Goal: Task Accomplishment & Management: Manage account settings

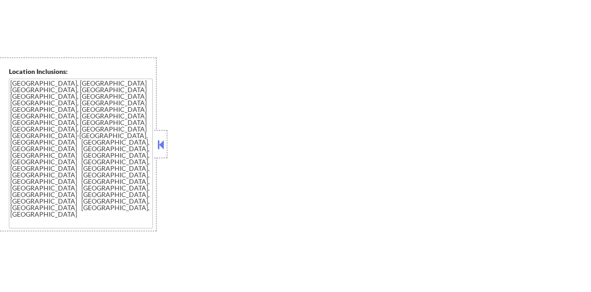
click at [159, 150] on button at bounding box center [161, 144] width 10 height 14
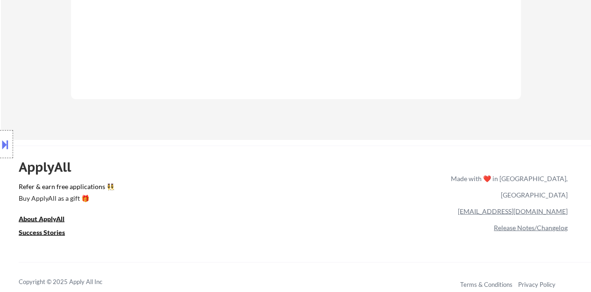
scroll to position [607, 0]
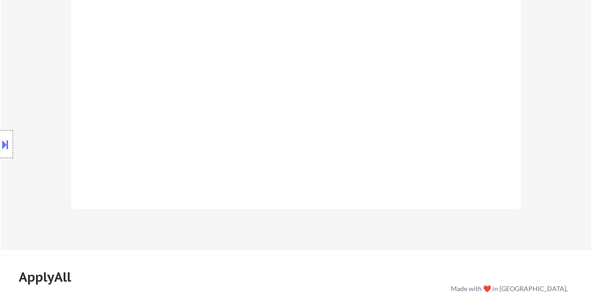
select select ""pending""
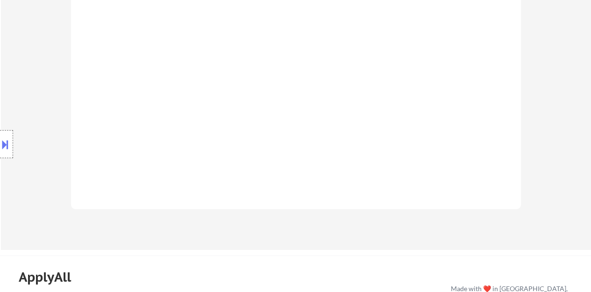
select select ""pending""
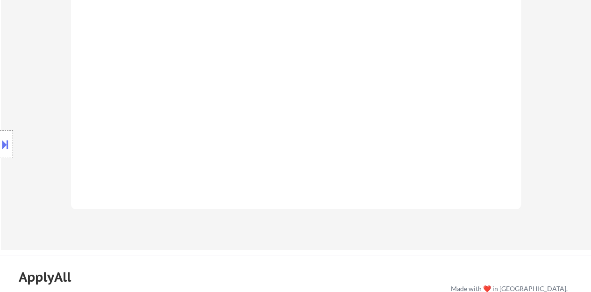
select select ""pending""
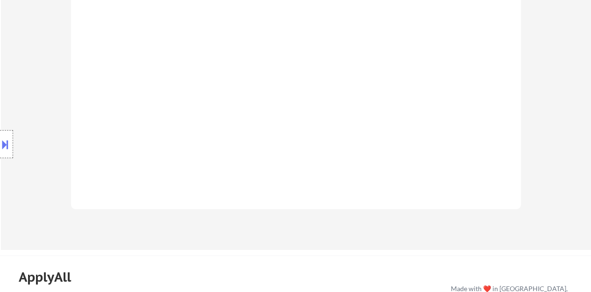
select select ""pending""
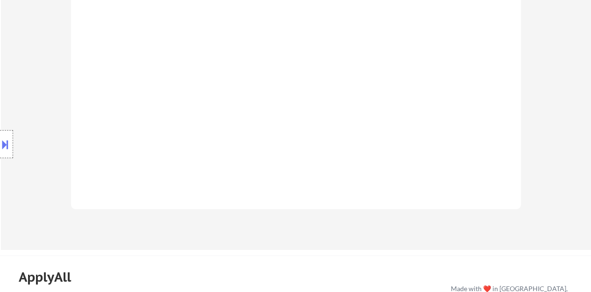
select select ""pending""
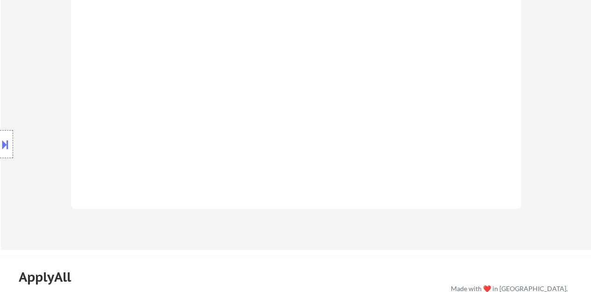
select select ""pending""
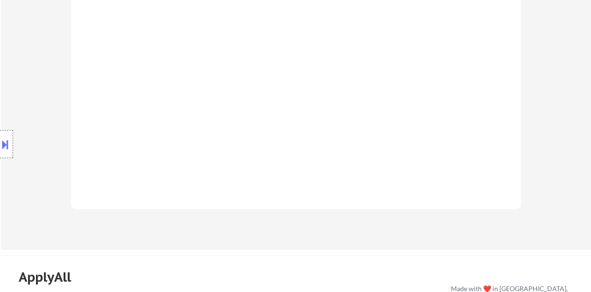
select select ""pending""
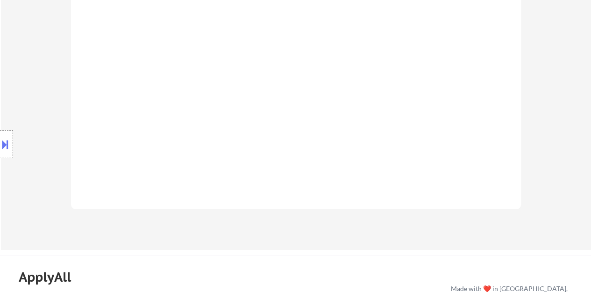
select select ""pending""
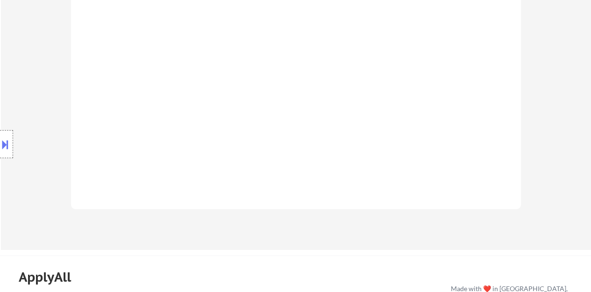
select select ""pending""
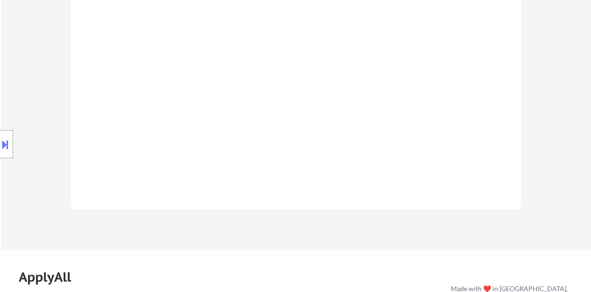
select select ""pending""
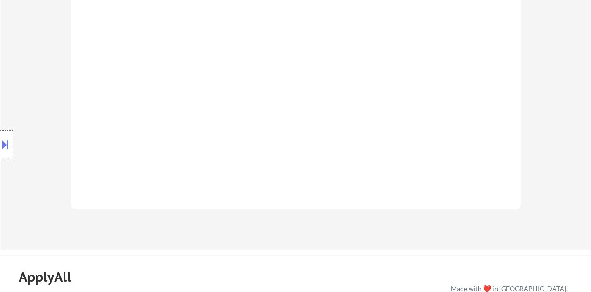
select select ""pending""
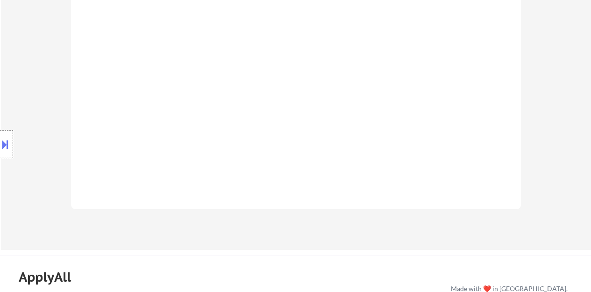
select select ""pending""
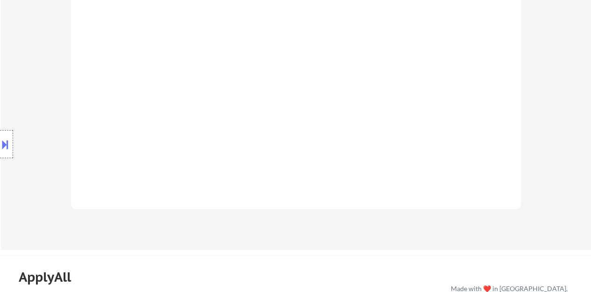
select select ""pending""
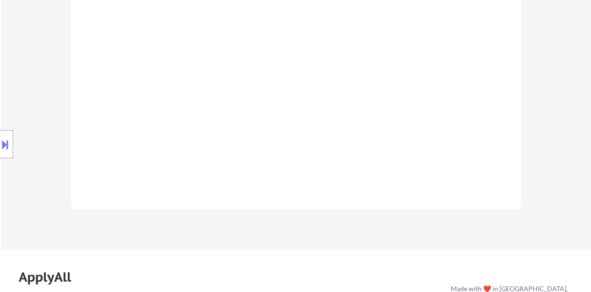
select select ""pending""
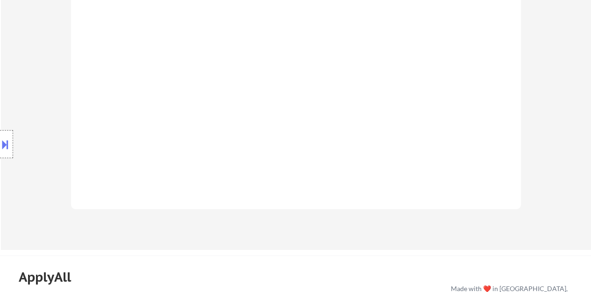
select select ""pending""
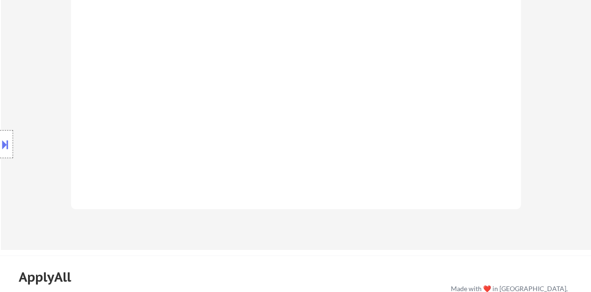
select select ""pending""
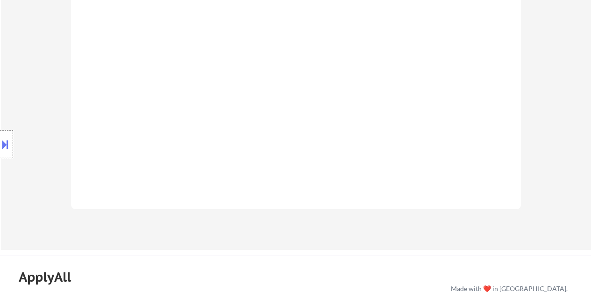
select select ""pending""
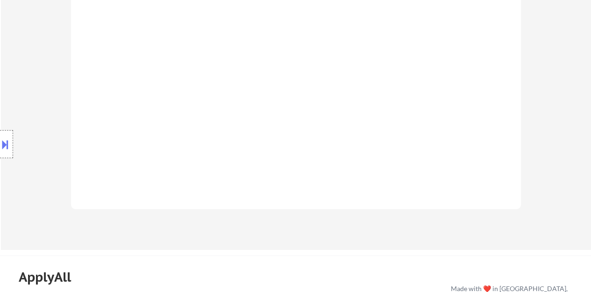
select select ""pending""
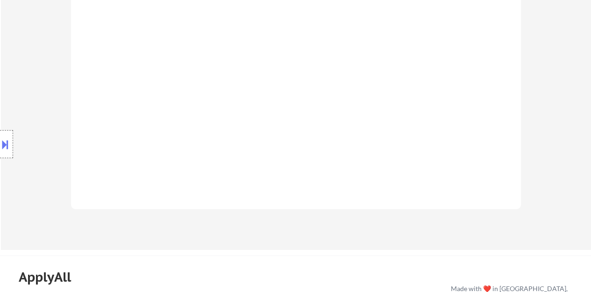
select select ""pending""
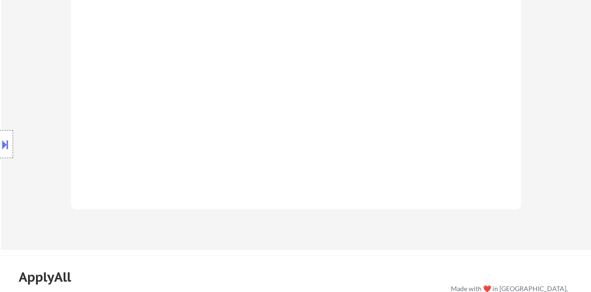
select select ""pending""
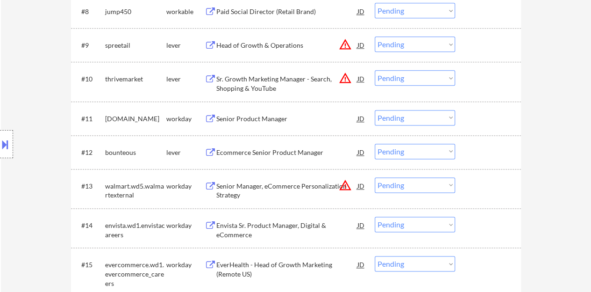
scroll to position [608, 0]
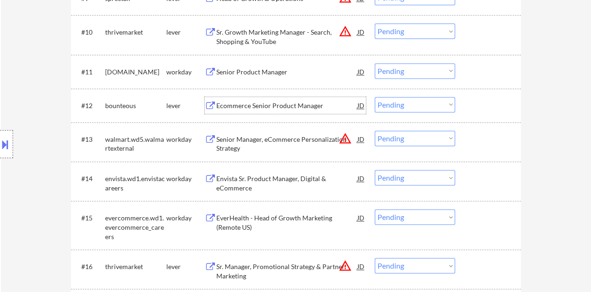
click at [262, 104] on div "Ecommerce Senior Product Manager" at bounding box center [286, 105] width 141 height 9
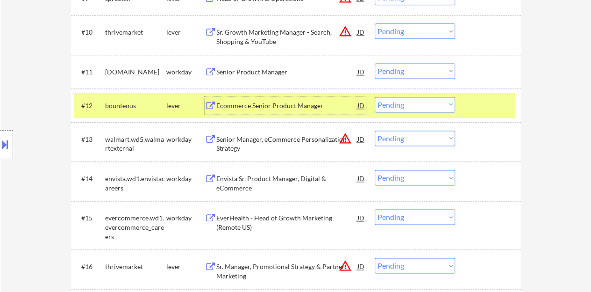
click at [386, 112] on div "#12 bounteous lever Ecommerce Senior Product Manager JD Choose an option... Pen…" at bounding box center [294, 105] width 441 height 25
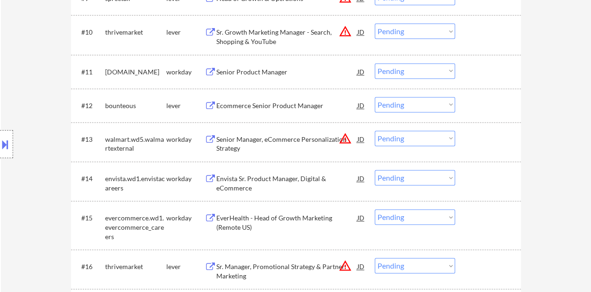
click at [389, 107] on select "Choose an option... Pending Applied Excluded (Questions) Excluded (Expired) Exc…" at bounding box center [415, 104] width 80 height 15
click at [375, 97] on select "Choose an option... Pending Applied Excluded (Questions) Excluded (Expired) Exc…" at bounding box center [415, 104] width 80 height 15
select select ""pending""
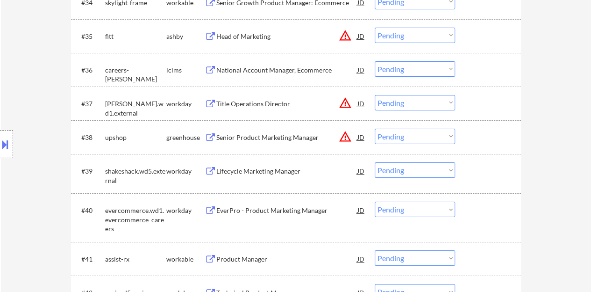
scroll to position [1590, 0]
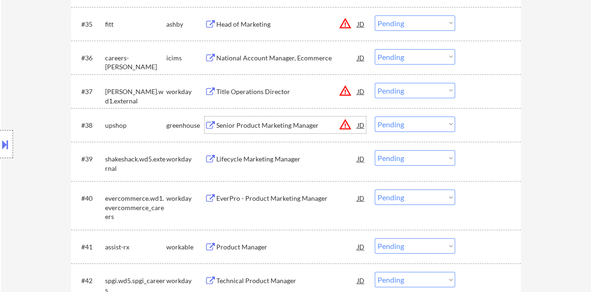
click at [273, 126] on div "Senior Product Marketing Manager" at bounding box center [286, 125] width 141 height 9
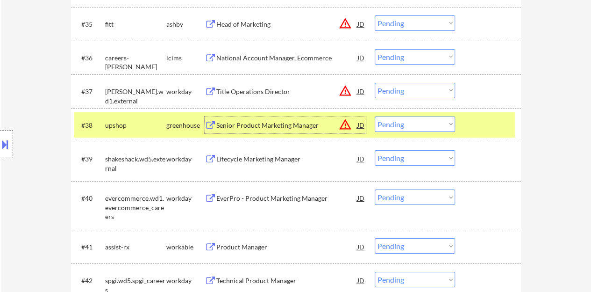
drag, startPoint x: 401, startPoint y: 123, endPoint x: 400, endPoint y: 130, distance: 7.5
click at [401, 123] on select "Choose an option... Pending Applied Excluded (Questions) Excluded (Expired) Exc…" at bounding box center [415, 123] width 80 height 15
click at [375, 116] on select "Choose an option... Pending Applied Excluded (Questions) Excluded (Expired) Exc…" at bounding box center [415, 123] width 80 height 15
select select ""pending""
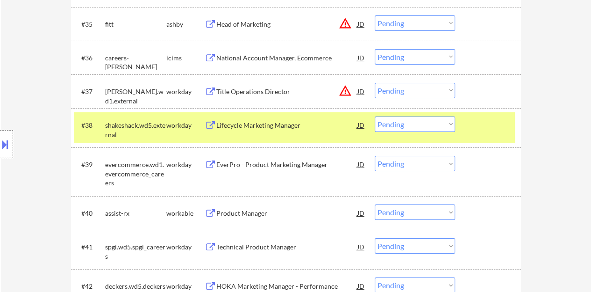
click at [475, 127] on div at bounding box center [489, 124] width 41 height 17
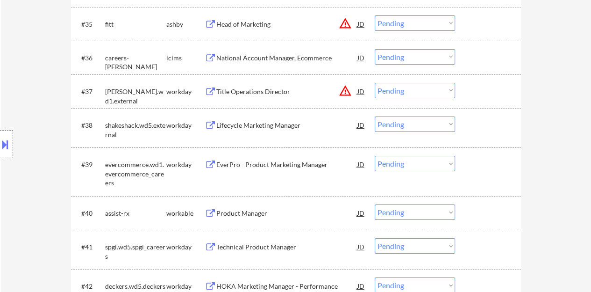
scroll to position [1683, 0]
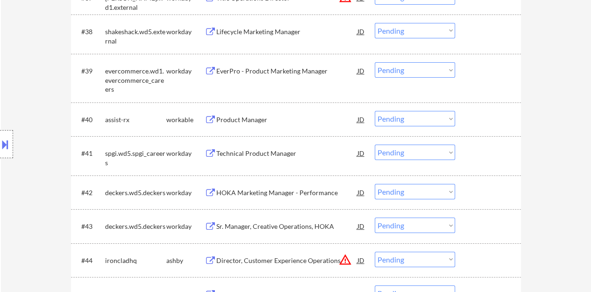
click at [242, 123] on div "Product Manager" at bounding box center [286, 119] width 141 height 9
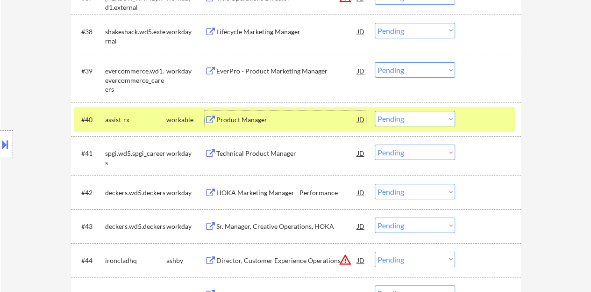
click at [392, 117] on select "Choose an option... Pending Applied Excluded (Questions) Excluded (Expired) Exc…" at bounding box center [415, 118] width 80 height 15
click at [430, 115] on select "Choose an option... Pending Applied Excluded (Questions) Excluded (Expired) Exc…" at bounding box center [415, 118] width 80 height 15
click at [375, 111] on select "Choose an option... Pending Applied Excluded (Questions) Excluded (Expired) Exc…" at bounding box center [415, 118] width 80 height 15
select select ""pending""
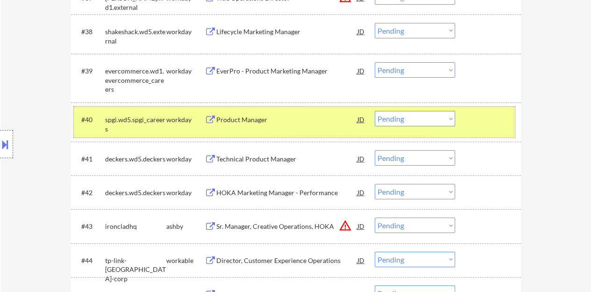
click at [490, 134] on div "#40 spgi.wd5.spgi_careers workday Product Manager JD Choose an option... Pendin…" at bounding box center [294, 122] width 441 height 31
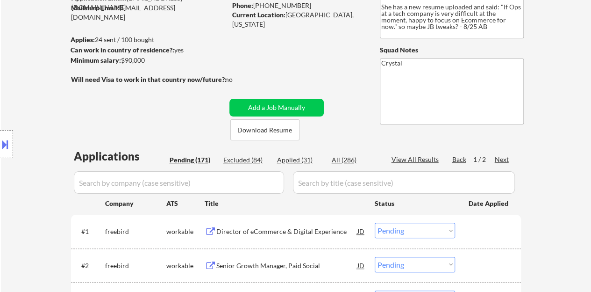
scroll to position [79, 0]
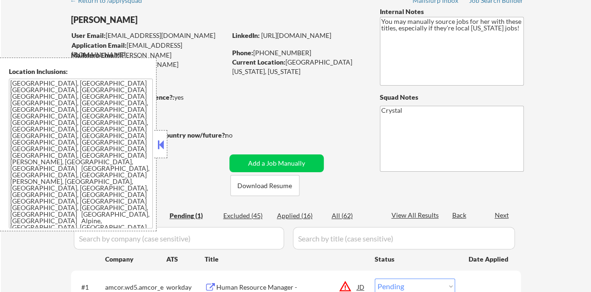
click at [166, 145] on div at bounding box center [160, 144] width 13 height 28
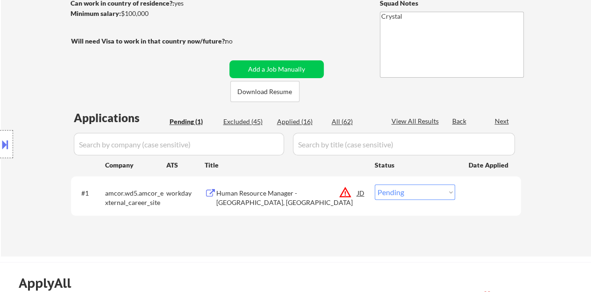
scroll to position [187, 0]
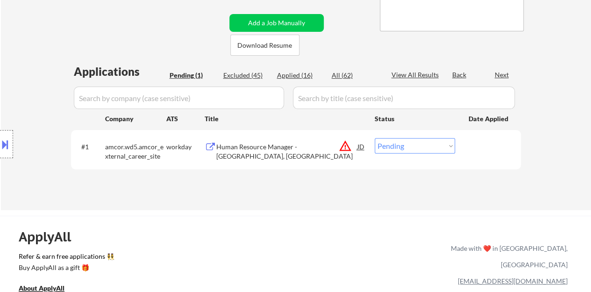
click at [225, 150] on div "Human Resource Manager - Sioux Falls, SD" at bounding box center [286, 151] width 141 height 18
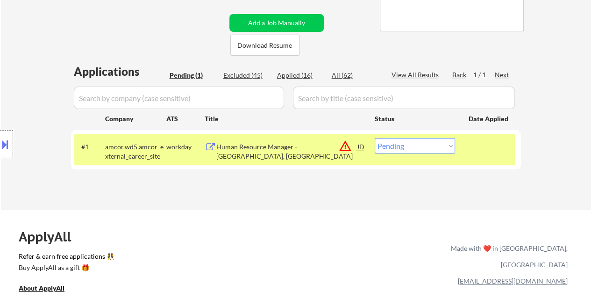
click at [0, 142] on button at bounding box center [5, 144] width 10 height 15
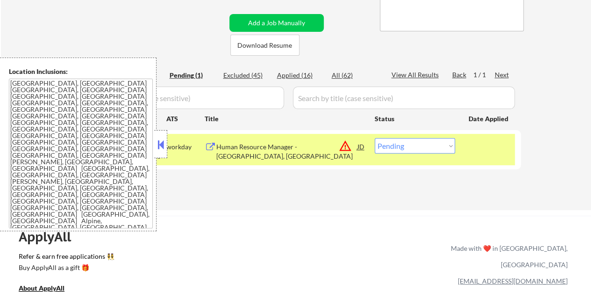
click at [164, 144] on button at bounding box center [161, 144] width 10 height 14
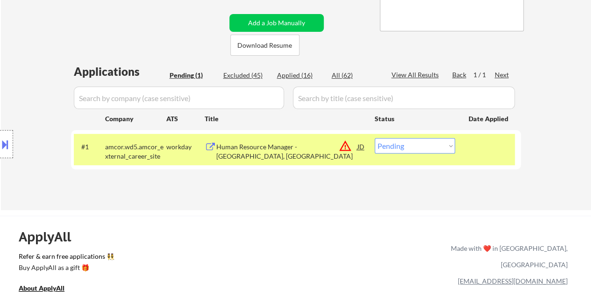
click at [434, 150] on select "Choose an option... Pending Applied Excluded (Questions) Excluded (Expired) Exc…" at bounding box center [415, 145] width 80 height 15
select select ""excluded__location_""
click at [375, 138] on select "Choose an option... Pending Applied Excluded (Questions) Excluded (Expired) Exc…" at bounding box center [415, 145] width 80 height 15
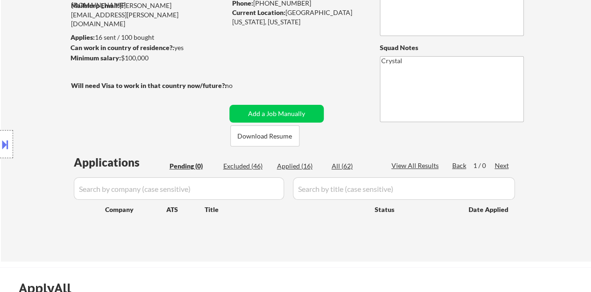
scroll to position [140, 0]
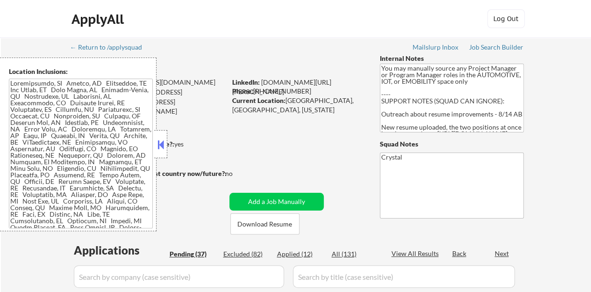
select select ""pending""
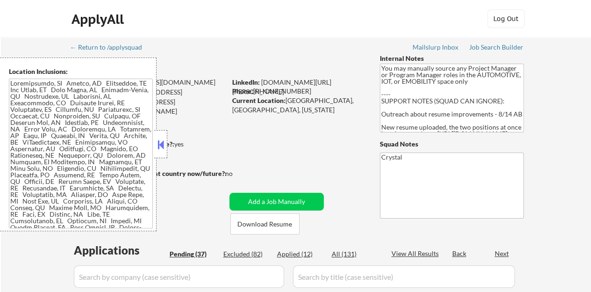
select select ""pending""
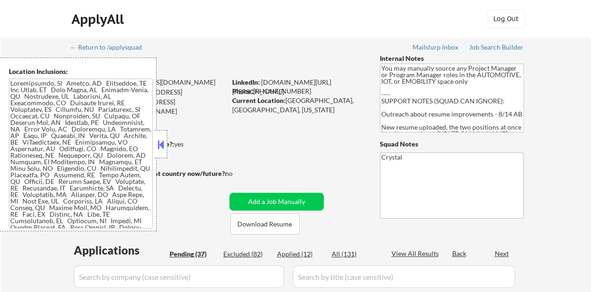
select select ""pending""
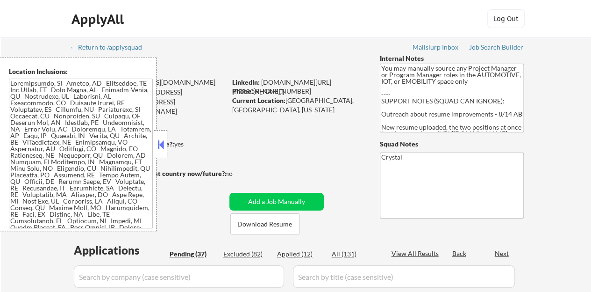
select select ""pending""
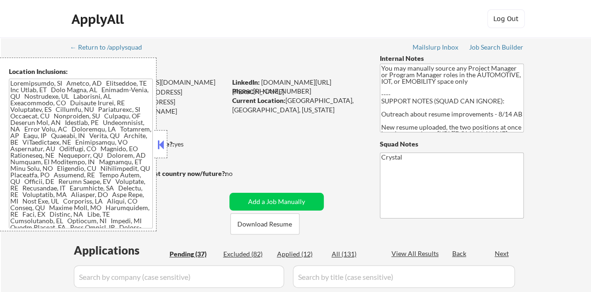
select select ""pending""
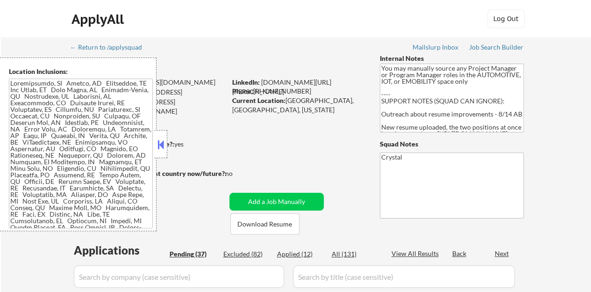
select select ""pending""
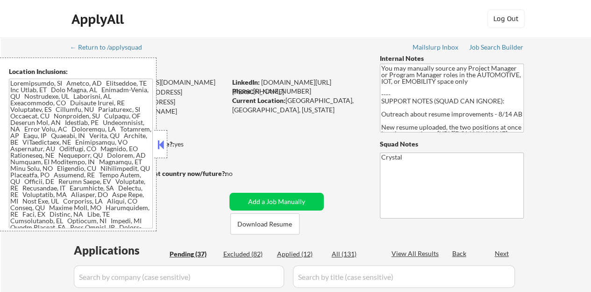
select select ""pending""
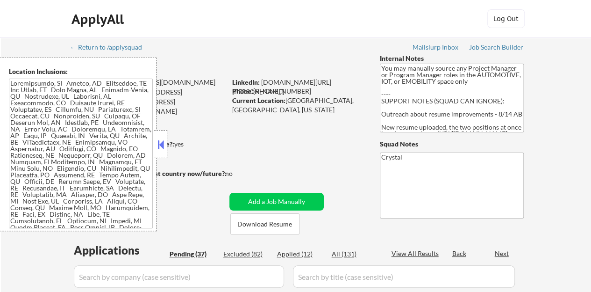
select select ""pending""
click at [165, 148] on button at bounding box center [161, 144] width 10 height 14
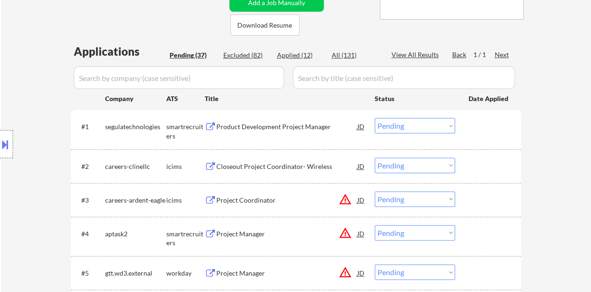
scroll to position [187, 0]
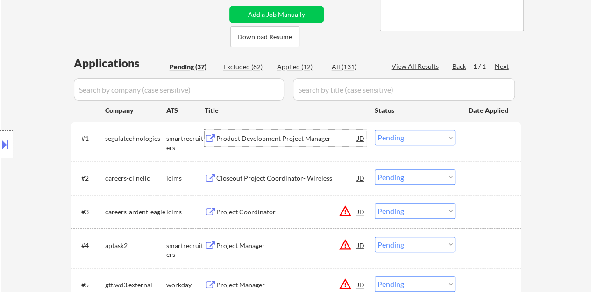
click at [229, 138] on div "Product Development Project Manager" at bounding box center [286, 138] width 141 height 9
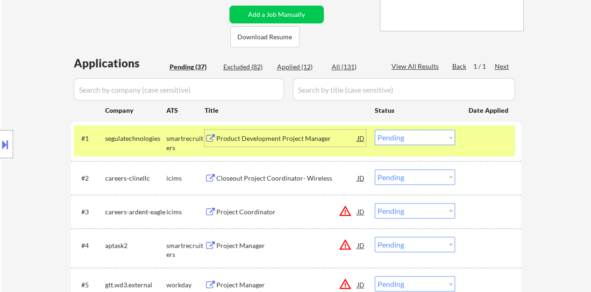
click at [0, 144] on button at bounding box center [5, 144] width 10 height 15
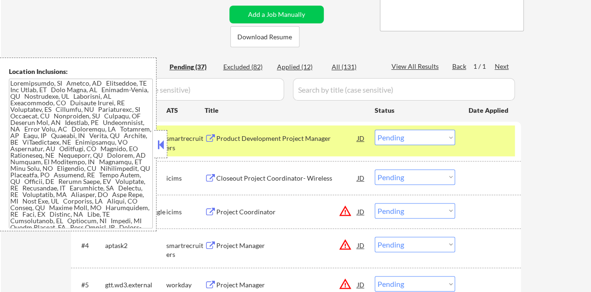
scroll to position [1223, 0]
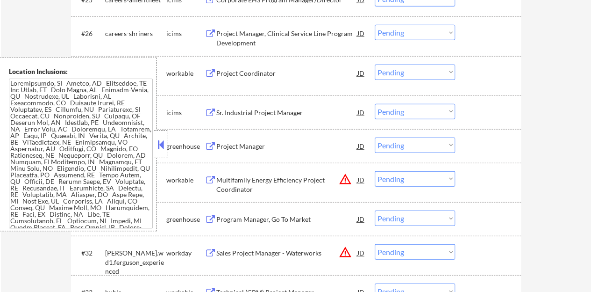
click at [157, 147] on button at bounding box center [161, 144] width 10 height 14
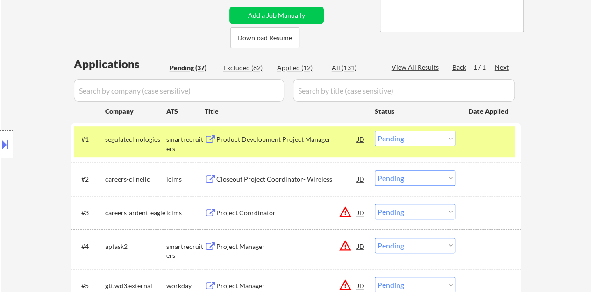
scroll to position [198, 0]
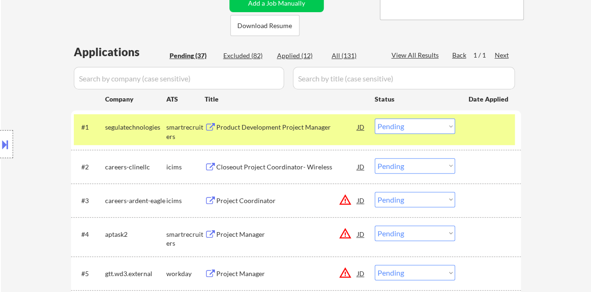
click at [407, 124] on select "Choose an option... Pending Applied Excluded (Questions) Excluded (Expired) Exc…" at bounding box center [415, 125] width 80 height 15
click at [375, 118] on select "Choose an option... Pending Applied Excluded (Questions) Excluded (Expired) Exc…" at bounding box center [415, 125] width 80 height 15
select select ""pending""
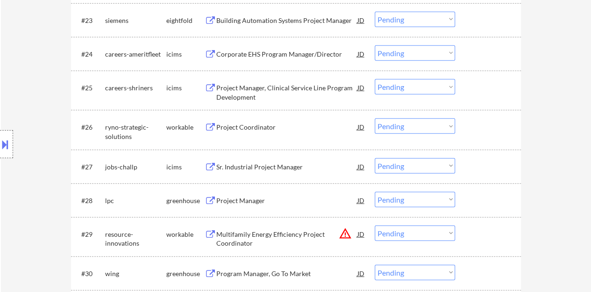
scroll to position [1133, 0]
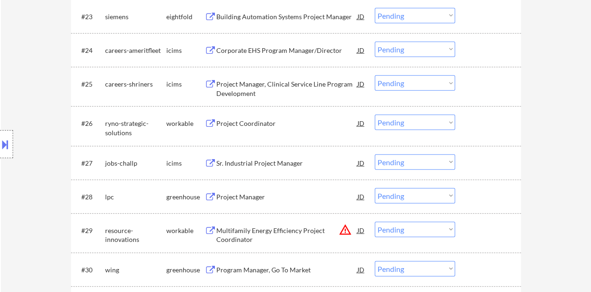
click at [245, 193] on div "Project Manager" at bounding box center [286, 196] width 141 height 9
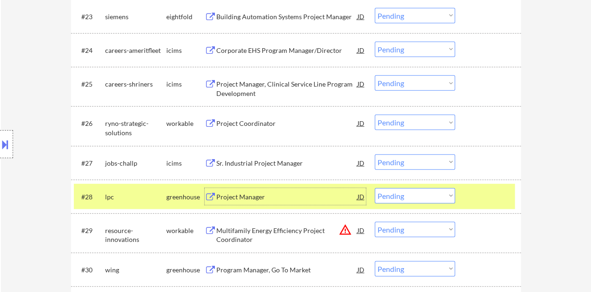
click at [0, 144] on button at bounding box center [5, 144] width 10 height 15
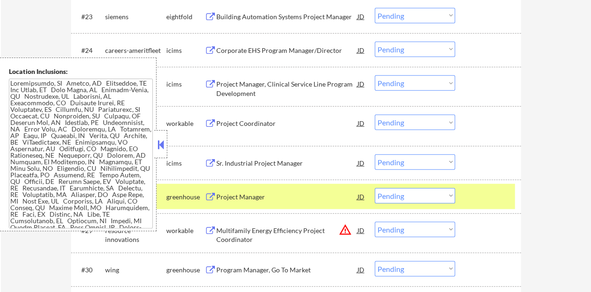
click at [157, 137] on button at bounding box center [161, 144] width 10 height 14
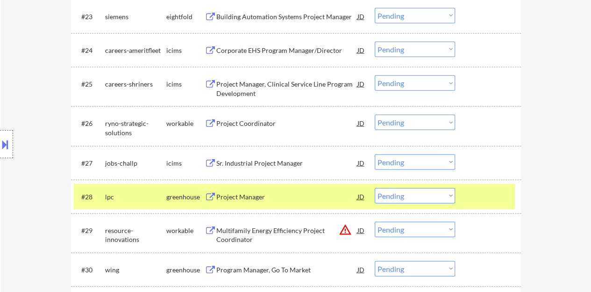
scroll to position [1180, 0]
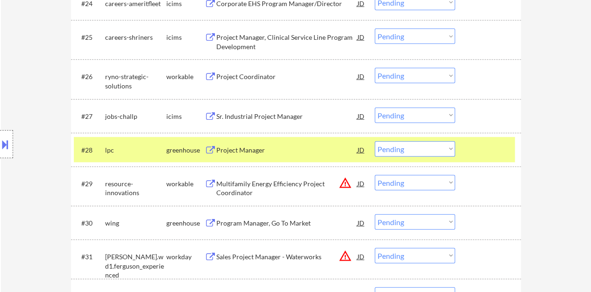
click at [411, 148] on select "Choose an option... Pending Applied Excluded (Questions) Excluded (Expired) Exc…" at bounding box center [415, 148] width 80 height 15
click at [375, 141] on select "Choose an option... Pending Applied Excluded (Questions) Excluded (Expired) Exc…" at bounding box center [415, 148] width 80 height 15
select select ""pending""
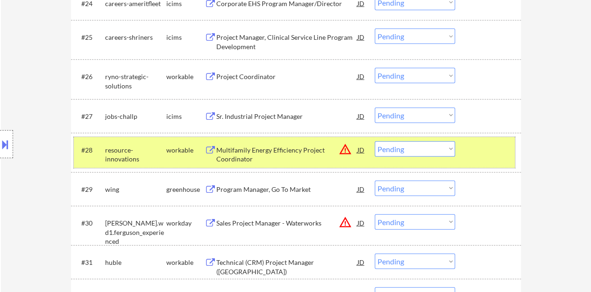
click at [498, 161] on div "#28 resource-innovations workable Multifamily Energy Efficiency Project Coordin…" at bounding box center [294, 152] width 441 height 31
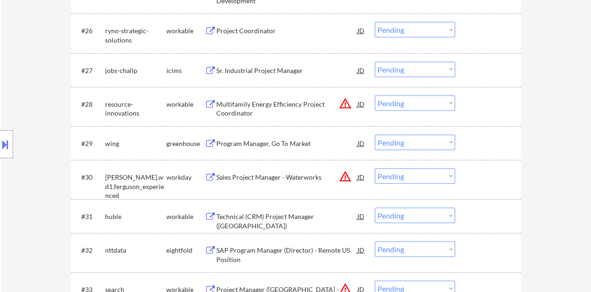
scroll to position [1274, 0]
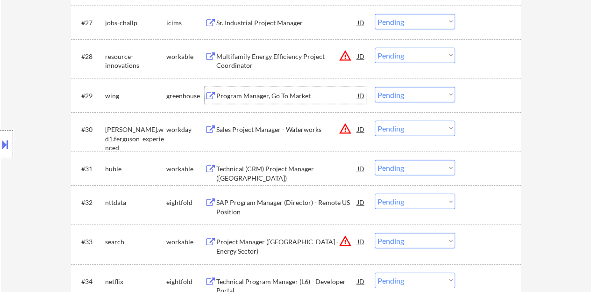
click at [292, 98] on div "Program Manager, Go To Market" at bounding box center [286, 95] width 141 height 9
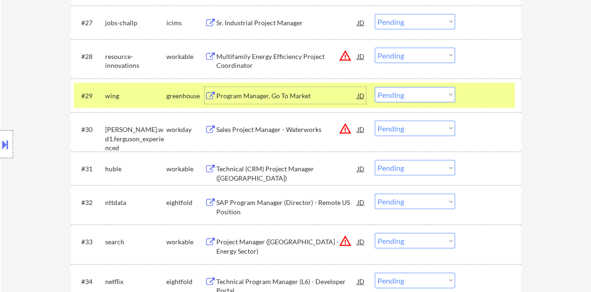
click at [398, 97] on select "Choose an option... Pending Applied Excluded (Questions) Excluded (Expired) Exc…" at bounding box center [415, 94] width 80 height 15
click at [375, 87] on select "Choose an option... Pending Applied Excluded (Questions) Excluded (Expired) Exc…" at bounding box center [415, 94] width 80 height 15
select select ""pending""
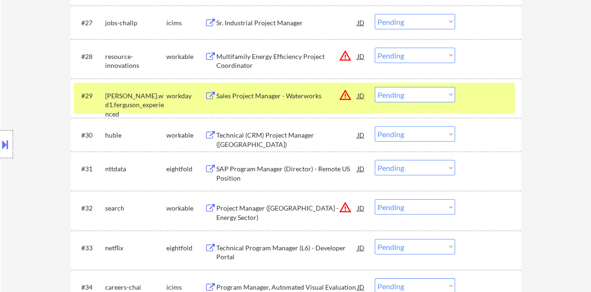
click at [491, 88] on div at bounding box center [489, 95] width 41 height 17
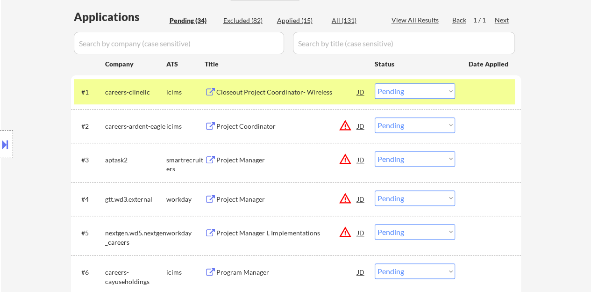
scroll to position [245, 0]
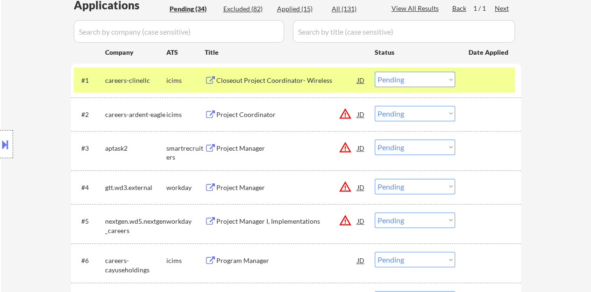
click at [485, 82] on div at bounding box center [489, 80] width 41 height 17
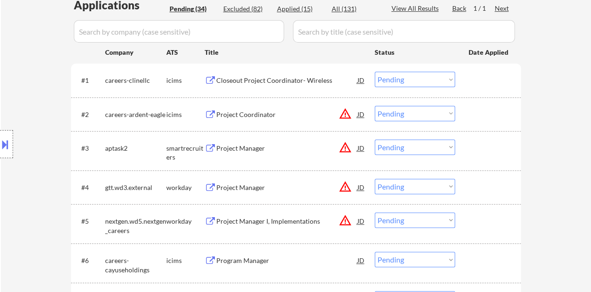
click at [241, 149] on div "Project Manager" at bounding box center [286, 148] width 141 height 9
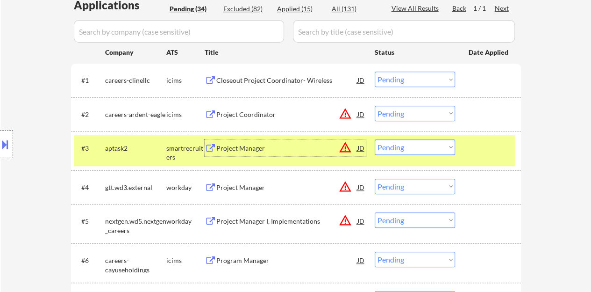
click at [393, 148] on select "Choose an option... Pending Applied Excluded (Questions) Excluded (Expired) Exc…" at bounding box center [415, 146] width 80 height 15
click at [375, 139] on select "Choose an option... Pending Applied Excluded (Questions) Excluded (Expired) Exc…" at bounding box center [415, 146] width 80 height 15
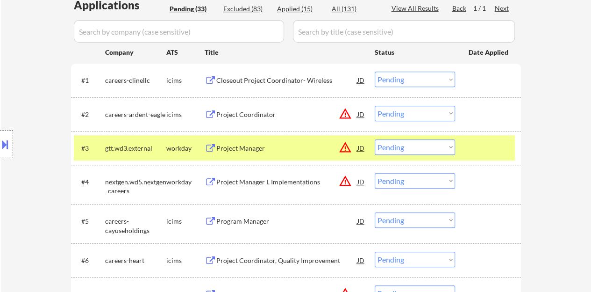
scroll to position [292, 0]
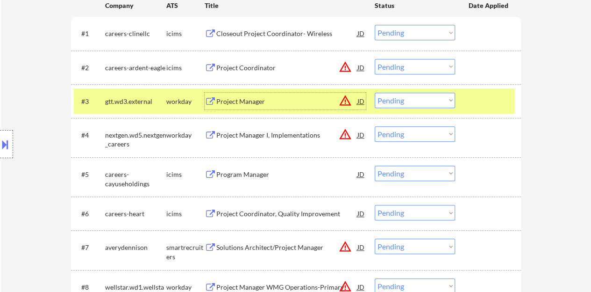
click at [227, 98] on div "Project Manager" at bounding box center [286, 101] width 141 height 9
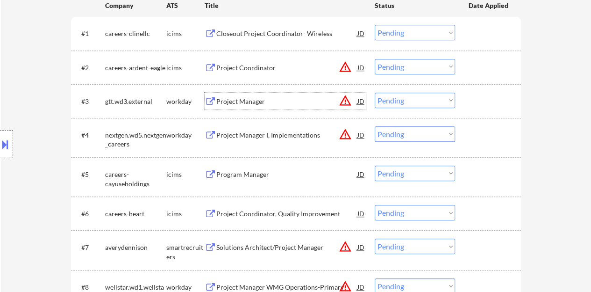
click at [509, 102] on div at bounding box center [489, 101] width 41 height 17
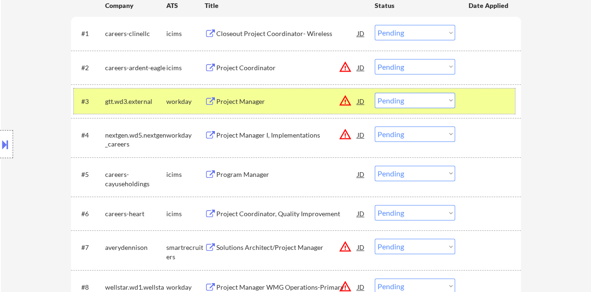
click at [393, 99] on select "Choose an option... Pending Applied Excluded (Questions) Excluded (Expired) Exc…" at bounding box center [415, 100] width 80 height 15
click at [375, 93] on select "Choose an option... Pending Applied Excluded (Questions) Excluded (Expired) Exc…" at bounding box center [415, 100] width 80 height 15
select select ""pending""
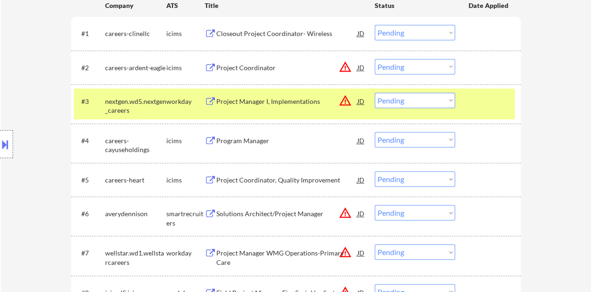
click at [477, 101] on div at bounding box center [489, 101] width 41 height 17
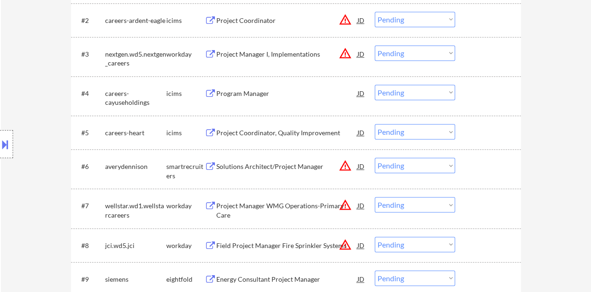
scroll to position [385, 0]
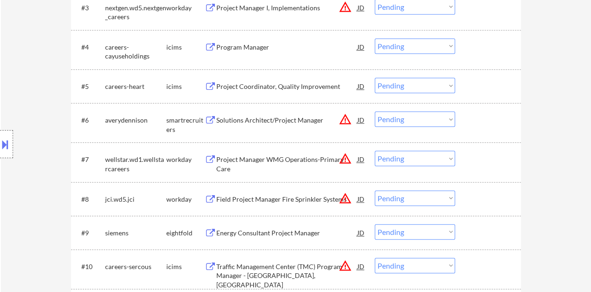
click at [279, 121] on div "Solutions Architect/Project Manager" at bounding box center [286, 119] width 141 height 9
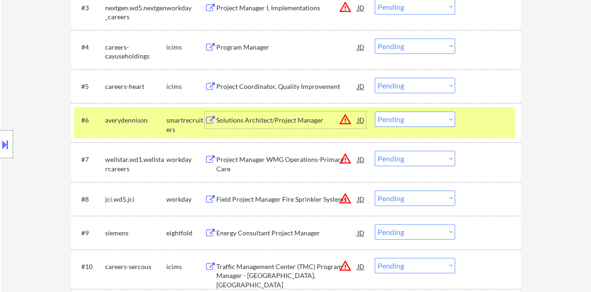
drag, startPoint x: 391, startPoint y: 115, endPoint x: 395, endPoint y: 124, distance: 10.1
click at [391, 115] on select "Choose an option... Pending Applied Excluded (Questions) Excluded (Expired) Exc…" at bounding box center [415, 118] width 80 height 15
click at [375, 111] on select "Choose an option... Pending Applied Excluded (Questions) Excluded (Expired) Exc…" at bounding box center [415, 118] width 80 height 15
select select ""pending""
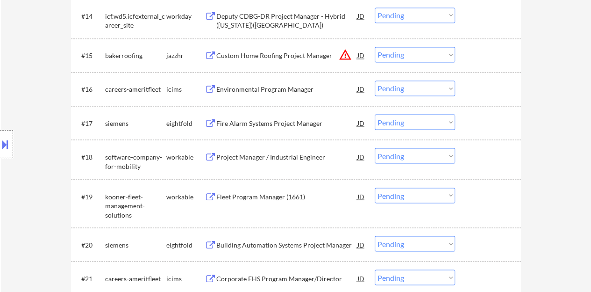
scroll to position [806, 0]
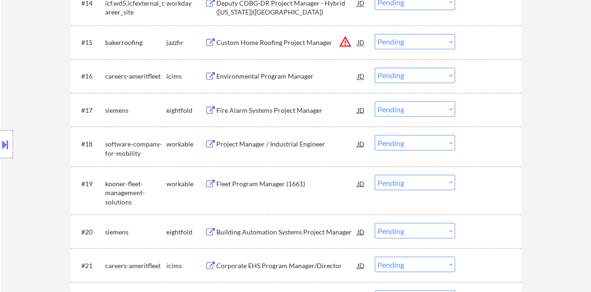
click at [284, 142] on div "Project Manager / Industrial Engineer" at bounding box center [286, 143] width 141 height 9
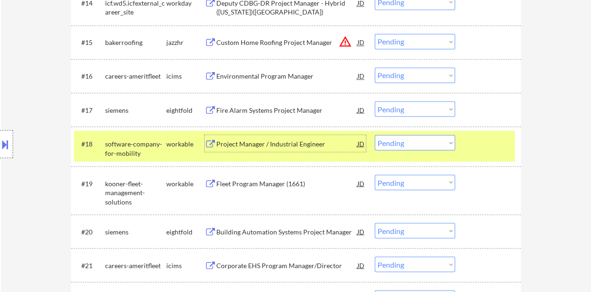
click at [427, 147] on select "Choose an option... Pending Applied Excluded (Questions) Excluded (Expired) Exc…" at bounding box center [415, 142] width 80 height 15
click at [375, 135] on select "Choose an option... Pending Applied Excluded (Questions) Excluded (Expired) Exc…" at bounding box center [415, 142] width 80 height 15
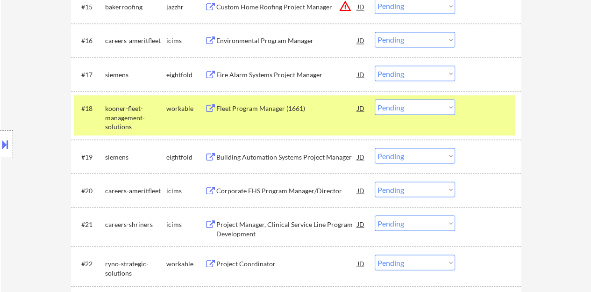
scroll to position [853, 0]
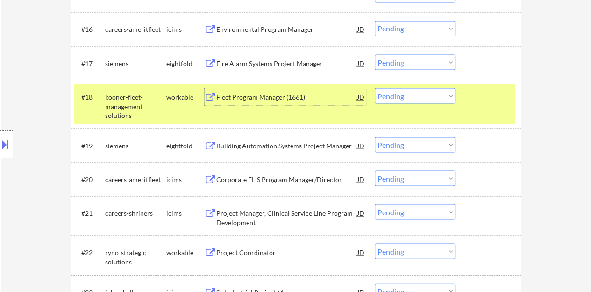
click at [273, 100] on div "Fleet Program Manager (1661)" at bounding box center [286, 96] width 141 height 9
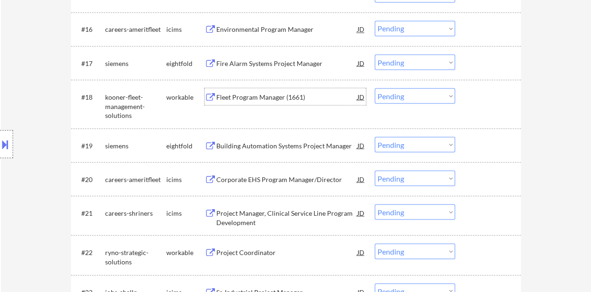
click at [474, 98] on div at bounding box center [489, 96] width 41 height 17
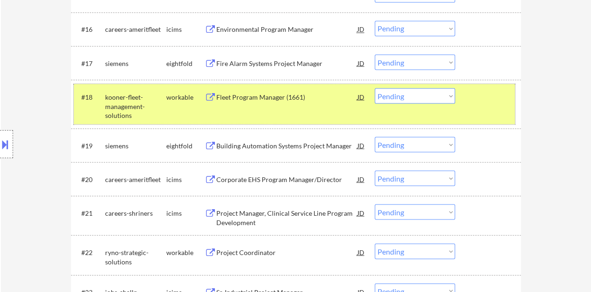
click at [396, 98] on select "Choose an option... Pending Applied Excluded (Questions) Excluded (Expired) Exc…" at bounding box center [415, 95] width 80 height 15
click at [439, 102] on select "Choose an option... Pending Applied Excluded (Questions) Excluded (Expired) Exc…" at bounding box center [415, 95] width 80 height 15
click at [375, 88] on select "Choose an option... Pending Applied Excluded (Questions) Excluded (Expired) Exc…" at bounding box center [415, 95] width 80 height 15
select select ""pending""
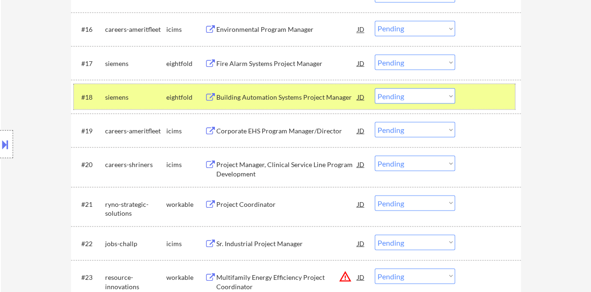
click at [483, 105] on div "#18 siemens eightfold Building Automation Systems Project Manager JD warning_am…" at bounding box center [294, 96] width 441 height 25
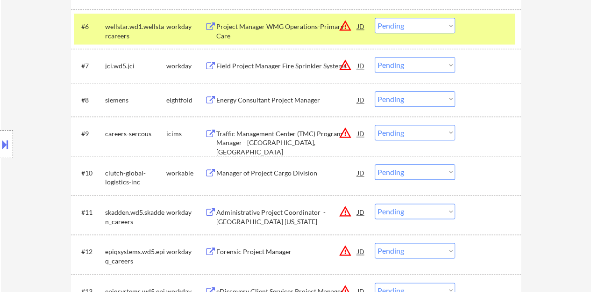
scroll to position [339, 0]
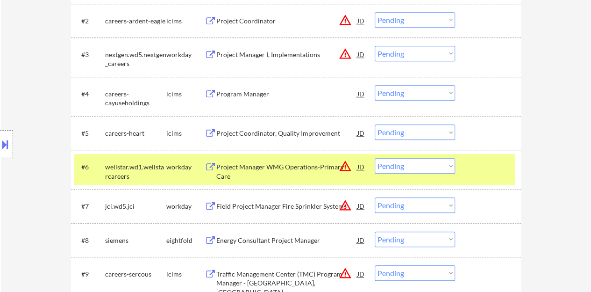
click at [476, 169] on div at bounding box center [489, 166] width 41 height 17
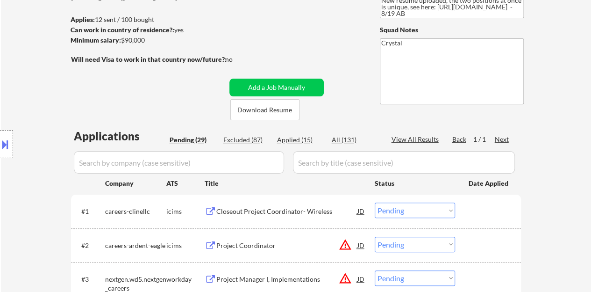
scroll to position [198, 0]
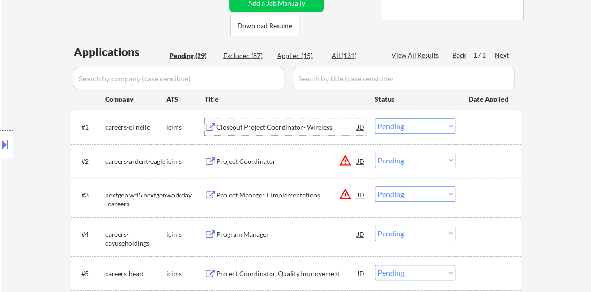
click at [273, 118] on div "Closeout Project Coordinator- Wireless" at bounding box center [286, 126] width 141 height 17
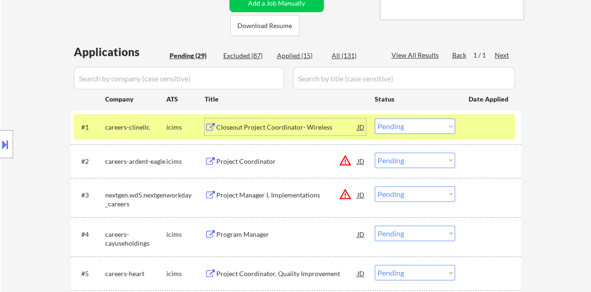
click at [396, 130] on select "Choose an option... Pending Applied Excluded (Questions) Excluded (Expired) Exc…" at bounding box center [415, 125] width 80 height 15
click at [375, 118] on select "Choose an option... Pending Applied Excluded (Questions) Excluded (Expired) Exc…" at bounding box center [415, 125] width 80 height 15
select select ""pending""
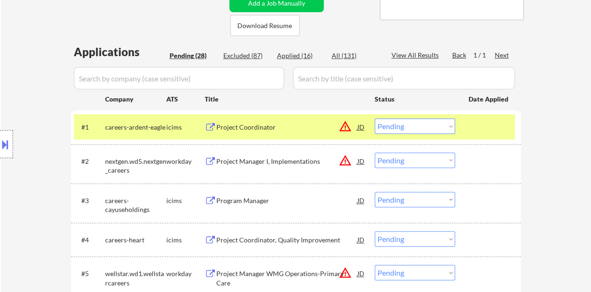
click at [502, 141] on div "#1 careers-ardent-eagle icims Project Coordinator JD warning_amber Choose an op…" at bounding box center [296, 126] width 450 height 33
click at [487, 137] on div "#1 careers-ardent-eagle icims Project Coordinator JD warning_amber Choose an op…" at bounding box center [294, 126] width 441 height 25
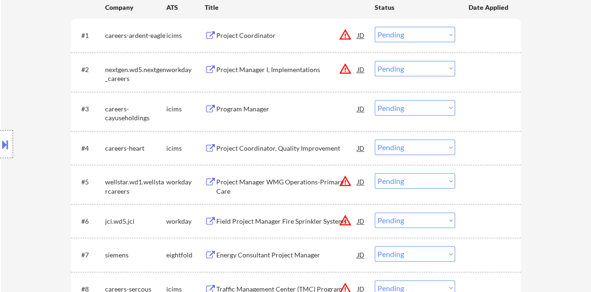
scroll to position [292, 0]
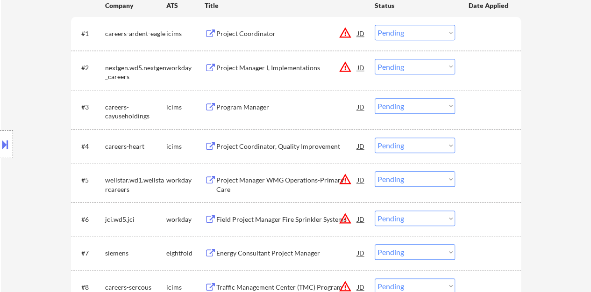
click at [233, 112] on div "Program Manager" at bounding box center [286, 106] width 141 height 17
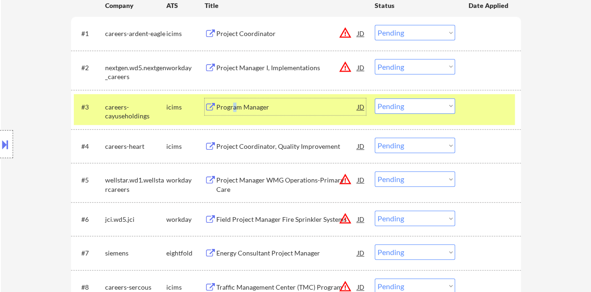
click at [418, 99] on select "Choose an option... Pending Applied Excluded (Questions) Excluded (Expired) Exc…" at bounding box center [415, 105] width 80 height 15
click at [375, 98] on select "Choose an option... Pending Applied Excluded (Questions) Excluded (Expired) Exc…" at bounding box center [415, 105] width 80 height 15
select select ""pending""
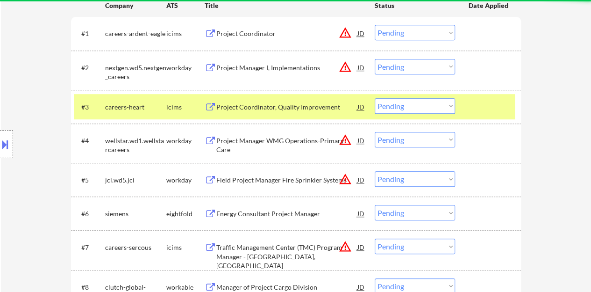
click at [494, 118] on div "#3 careers-heart icims Project Coordinator, Quality Improvement JD warning_ambe…" at bounding box center [294, 106] width 441 height 25
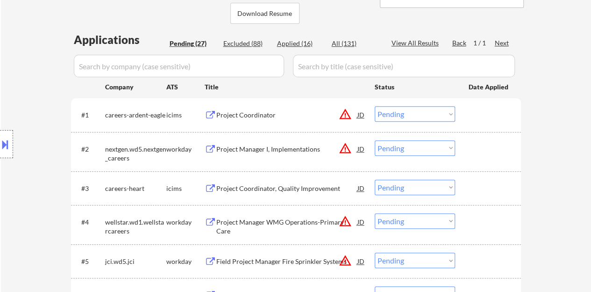
scroll to position [198, 0]
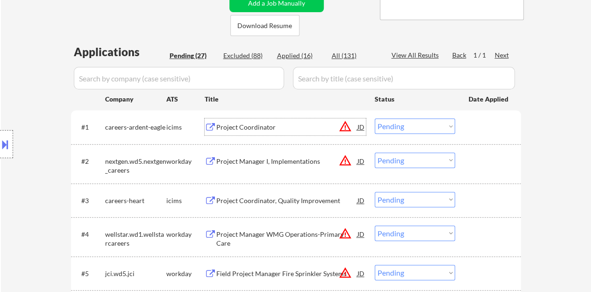
click at [244, 126] on div "Project Coordinator" at bounding box center [286, 127] width 141 height 9
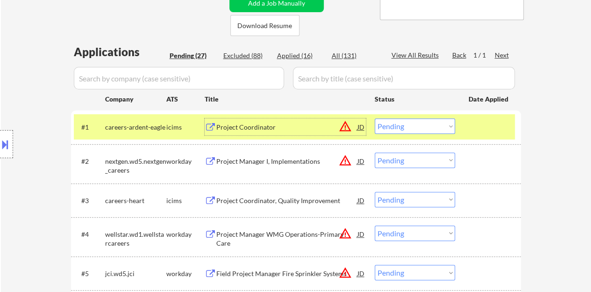
click at [406, 123] on select "Choose an option... Pending Applied Excluded (Questions) Excluded (Expired) Exc…" at bounding box center [415, 125] width 80 height 15
click at [375, 118] on select "Choose an option... Pending Applied Excluded (Questions) Excluded (Expired) Exc…" at bounding box center [415, 125] width 80 height 15
select select ""pending""
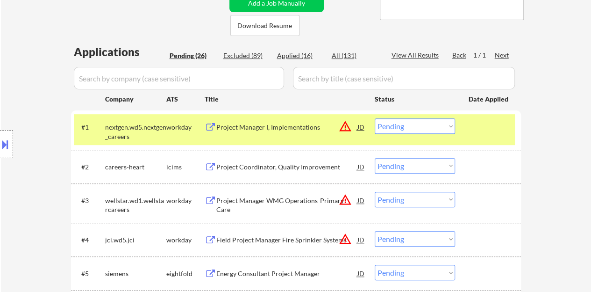
click at [481, 138] on div "#1 nextgen.wd5.nextgen_careers workday Project Manager I, Implementations JD wa…" at bounding box center [294, 129] width 441 height 31
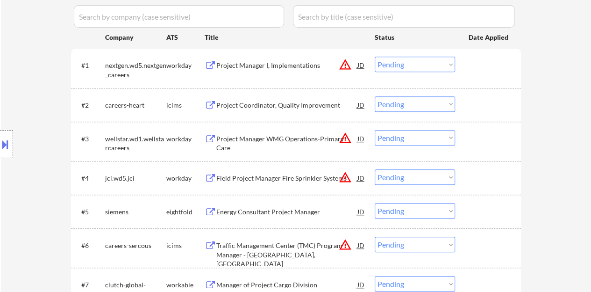
scroll to position [245, 0]
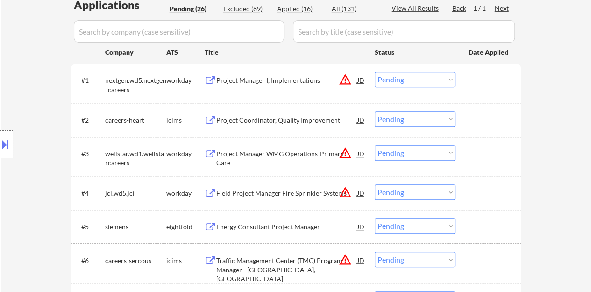
click at [303, 122] on div "Project Coordinator, Quality Improvement" at bounding box center [286, 119] width 141 height 9
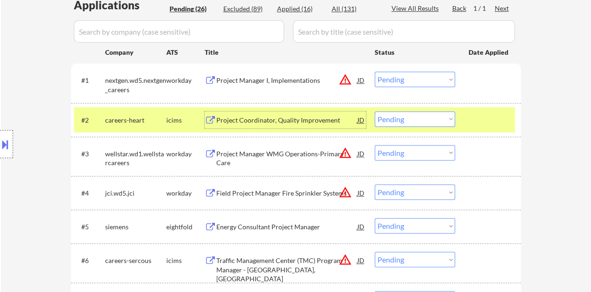
click at [440, 120] on select "Choose an option... Pending Applied Excluded (Questions) Excluded (Expired) Exc…" at bounding box center [415, 118] width 80 height 15
click at [375, 111] on select "Choose an option... Pending Applied Excluded (Questions) Excluded (Expired) Exc…" at bounding box center [415, 118] width 80 height 15
select select ""pending""
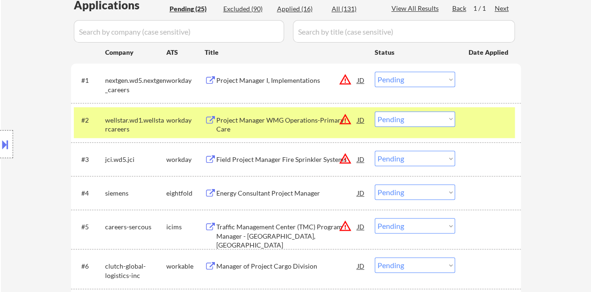
click at [490, 124] on div at bounding box center [489, 119] width 41 height 17
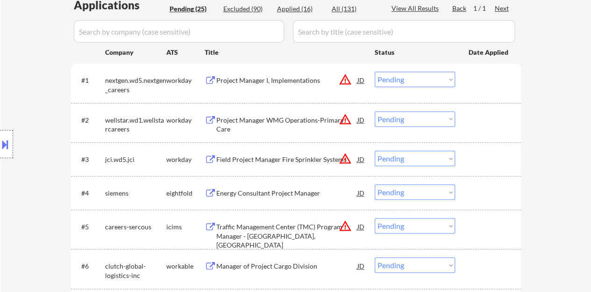
scroll to position [198, 0]
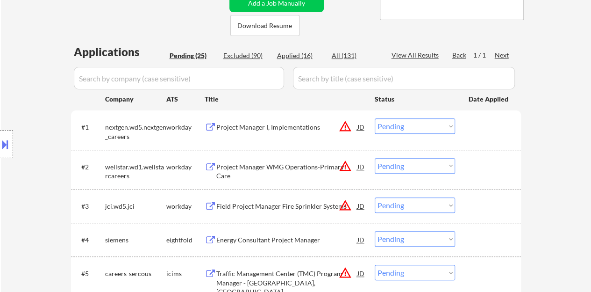
click at [286, 123] on div "Project Manager I, Implementations" at bounding box center [286, 127] width 141 height 9
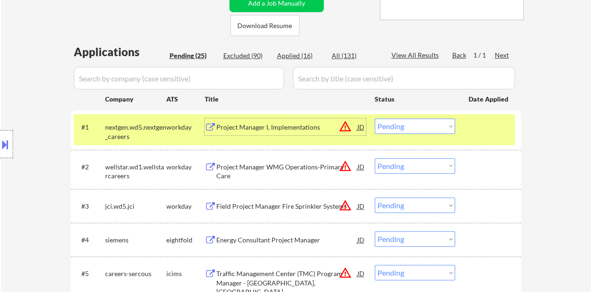
scroll to position [245, 0]
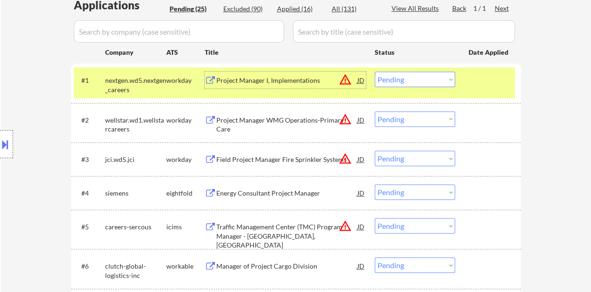
click at [425, 80] on select "Choose an option... Pending Applied Excluded (Questions) Excluded (Expired) Exc…" at bounding box center [415, 79] width 80 height 15
click at [375, 72] on select "Choose an option... Pending Applied Excluded (Questions) Excluded (Expired) Exc…" at bounding box center [415, 79] width 80 height 15
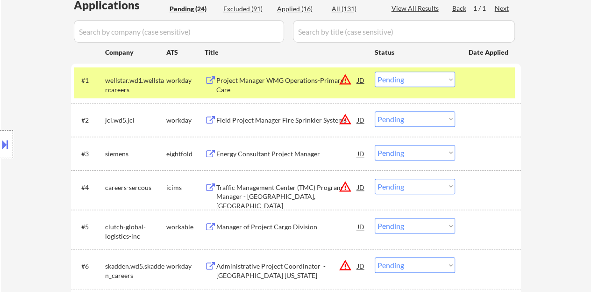
click at [306, 80] on div "Project Manager WMG Operations-Primary Care" at bounding box center [286, 85] width 141 height 18
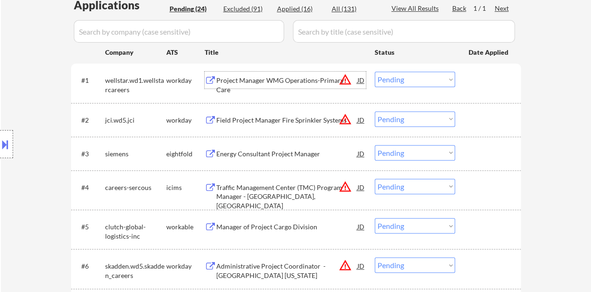
click at [455, 76] on div "#1 wellstar.wd1.wellstarcareers workday Project Manager WMG Operations-Primary …" at bounding box center [294, 82] width 441 height 31
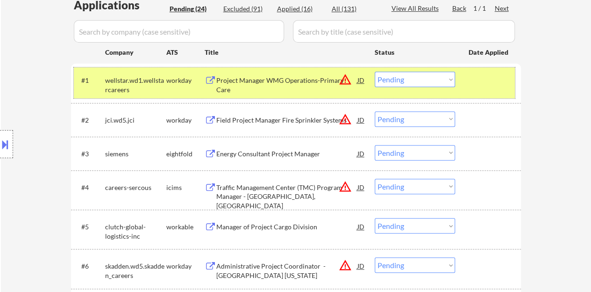
click at [393, 79] on select "Choose an option... Pending Applied Excluded (Questions) Excluded (Expired) Exc…" at bounding box center [415, 79] width 80 height 15
click at [403, 85] on select "Choose an option... Pending Applied Excluded (Questions) Excluded (Expired) Exc…" at bounding box center [415, 79] width 80 height 15
click at [375, 72] on select "Choose an option... Pending Applied Excluded (Questions) Excluded (Expired) Exc…" at bounding box center [415, 79] width 80 height 15
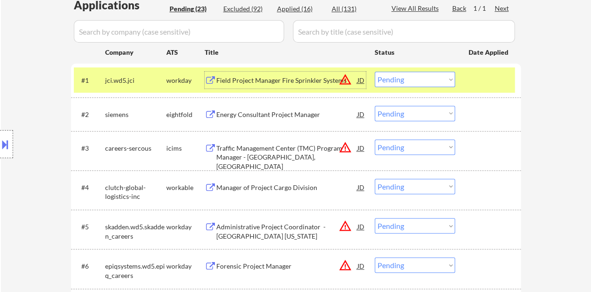
click at [270, 88] on div "Field Project Manager Fire Sprinkler Systems" at bounding box center [286, 80] width 141 height 17
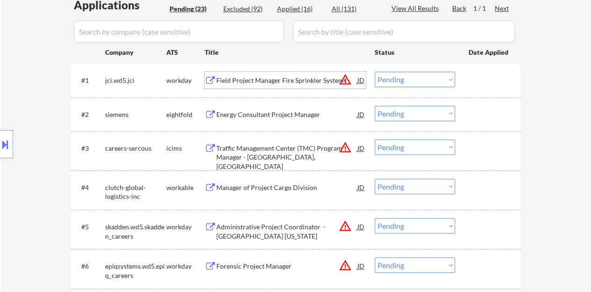
click at [465, 81] on div "#1 jci.wd5.jci workday Field Project Manager Fire Sprinkler Systems JD warning_…" at bounding box center [294, 79] width 441 height 25
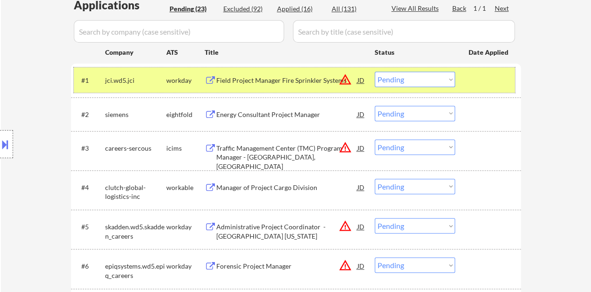
click at [395, 75] on select "Choose an option... Pending Applied Excluded (Questions) Excluded (Expired) Exc…" at bounding box center [415, 79] width 80 height 15
click at [375, 72] on select "Choose an option... Pending Applied Excluded (Questions) Excluded (Expired) Exc…" at bounding box center [415, 79] width 80 height 15
select select ""pending""
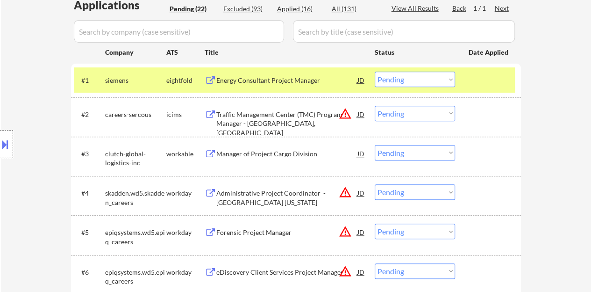
click at [499, 77] on div at bounding box center [489, 80] width 41 height 17
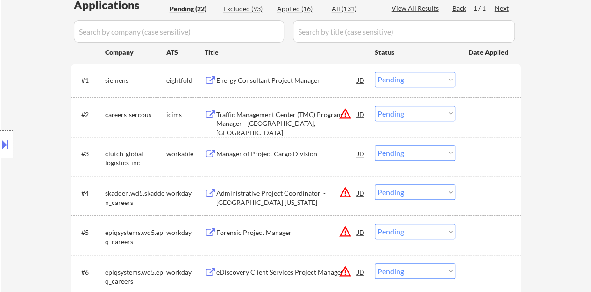
click at [267, 151] on div "Manager of Project Cargo Division" at bounding box center [286, 153] width 141 height 9
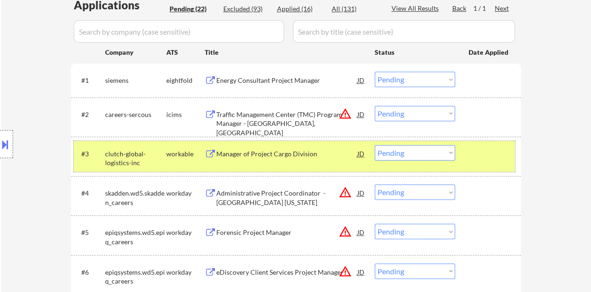
click at [432, 142] on div "#3 clutch-global-logistics-inc workable Manager of Project Cargo Division JD wa…" at bounding box center [294, 156] width 441 height 31
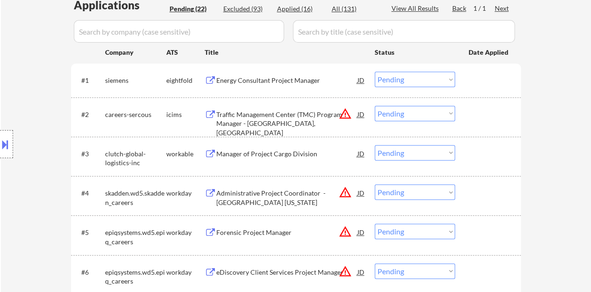
click at [432, 149] on select "Choose an option... Pending Applied Excluded (Questions) Excluded (Expired) Exc…" at bounding box center [415, 152] width 80 height 15
click at [375, 145] on select "Choose an option... Pending Applied Excluded (Questions) Excluded (Expired) Exc…" at bounding box center [415, 152] width 80 height 15
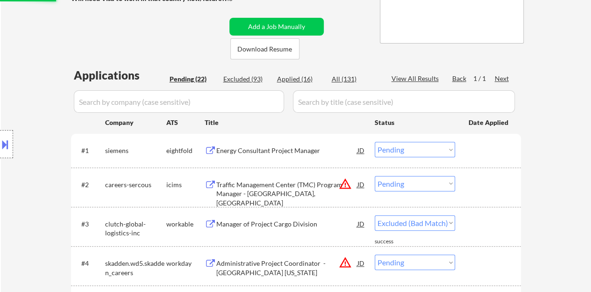
scroll to position [151, 0]
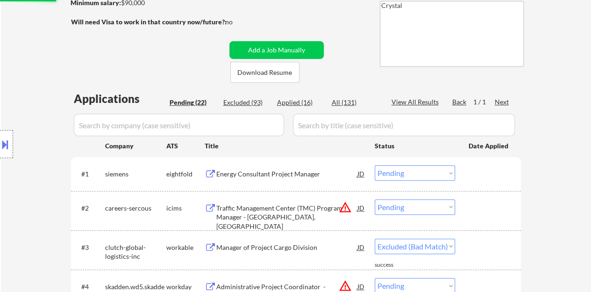
select select ""pending""
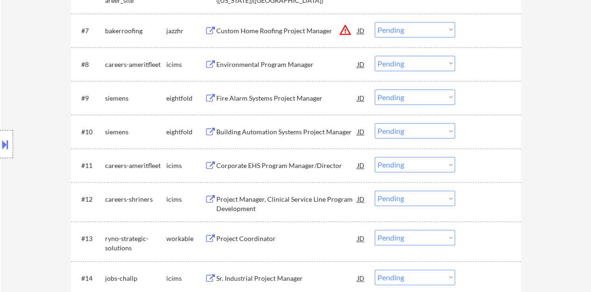
scroll to position [619, 0]
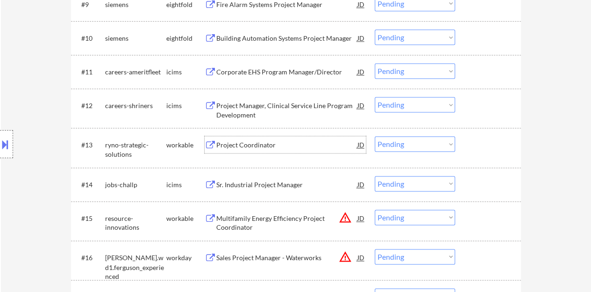
click at [252, 140] on div "Project Coordinator" at bounding box center [286, 144] width 141 height 9
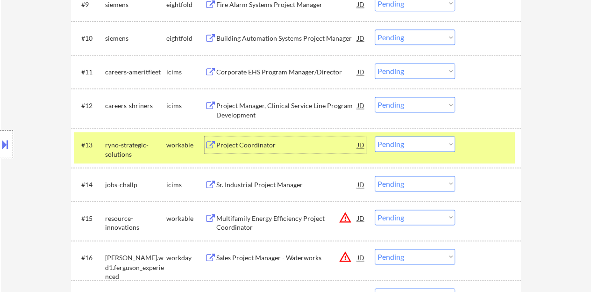
click at [405, 144] on select "Choose an option... Pending Applied Excluded (Questions) Excluded (Expired) Exc…" at bounding box center [415, 143] width 80 height 15
click at [375, 136] on select "Choose an option... Pending Applied Excluded (Questions) Excluded (Expired) Exc…" at bounding box center [415, 143] width 80 height 15
select select ""pending""
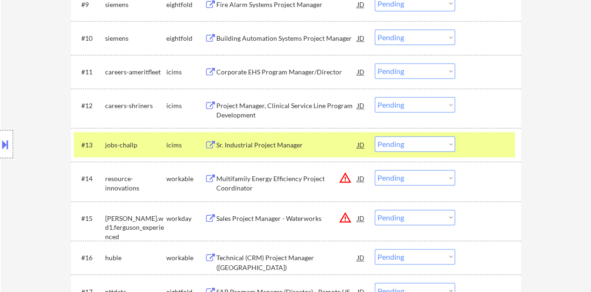
click at [499, 144] on div at bounding box center [489, 144] width 41 height 17
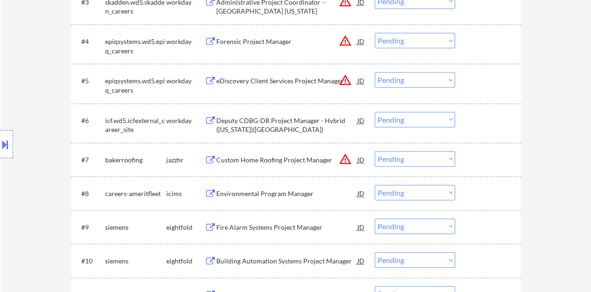
scroll to position [385, 0]
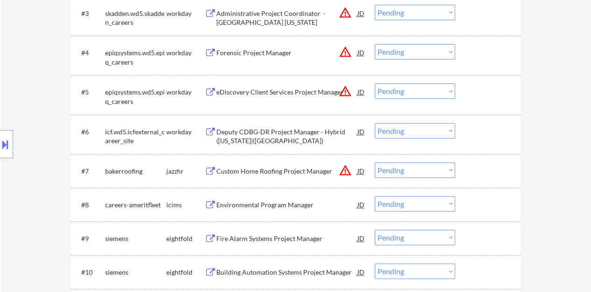
click at [275, 173] on div "Custom Home Roofing Project Manager" at bounding box center [286, 170] width 141 height 9
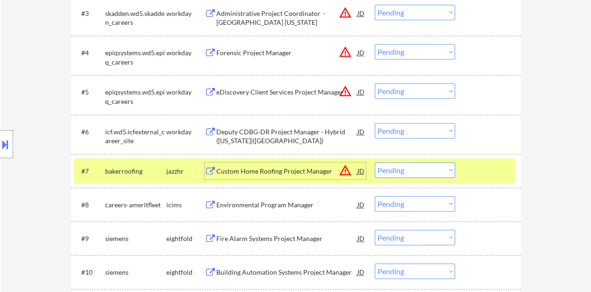
click at [427, 173] on select "Choose an option... Pending Applied Excluded (Questions) Excluded (Expired) Exc…" at bounding box center [415, 169] width 80 height 15
click at [375, 162] on select "Choose an option... Pending Applied Excluded (Questions) Excluded (Expired) Exc…" at bounding box center [415, 169] width 80 height 15
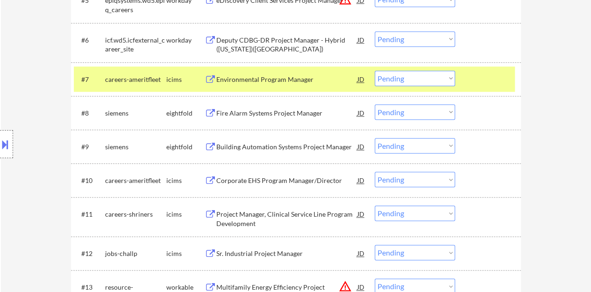
scroll to position [479, 0]
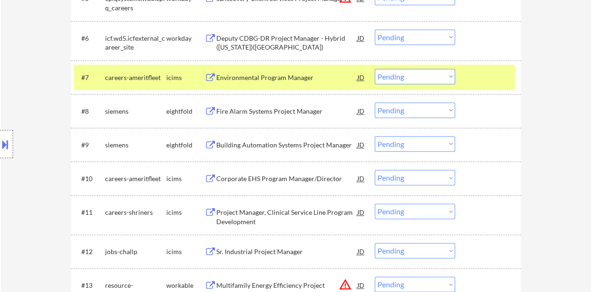
click at [270, 83] on div "Environmental Program Manager" at bounding box center [286, 77] width 141 height 17
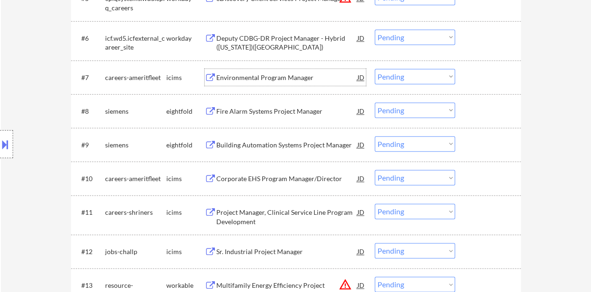
click at [482, 79] on div at bounding box center [489, 77] width 41 height 17
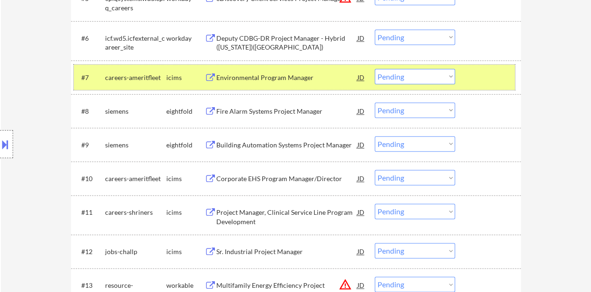
click at [419, 74] on select "Choose an option... Pending Applied Excluded (Questions) Excluded (Expired) Exc…" at bounding box center [415, 76] width 80 height 15
click at [375, 69] on select "Choose an option... Pending Applied Excluded (Questions) Excluded (Expired) Exc…" at bounding box center [415, 76] width 80 height 15
select select ""pending""
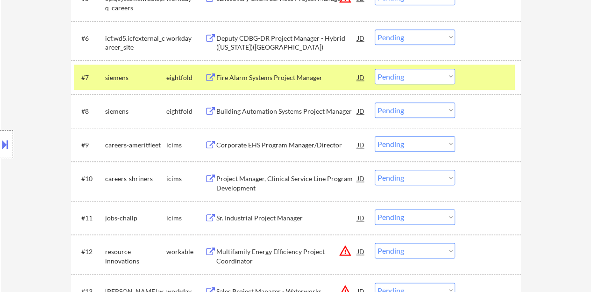
click at [477, 73] on div at bounding box center [489, 77] width 41 height 17
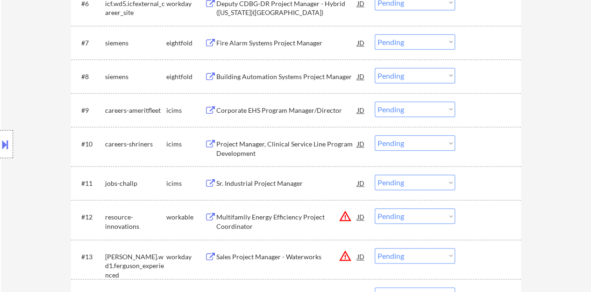
scroll to position [526, 0]
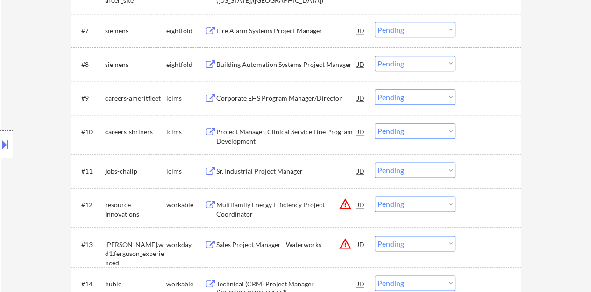
click at [261, 174] on div "Sr. Industrial Project Manager" at bounding box center [286, 170] width 141 height 9
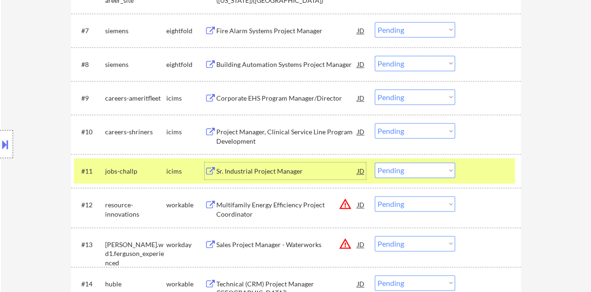
click at [428, 167] on select "Choose an option... Pending Applied Excluded (Questions) Excluded (Expired) Exc…" at bounding box center [415, 169] width 80 height 15
click at [375, 162] on select "Choose an option... Pending Applied Excluded (Questions) Excluded (Expired) Exc…" at bounding box center [415, 169] width 80 height 15
select select ""pending""
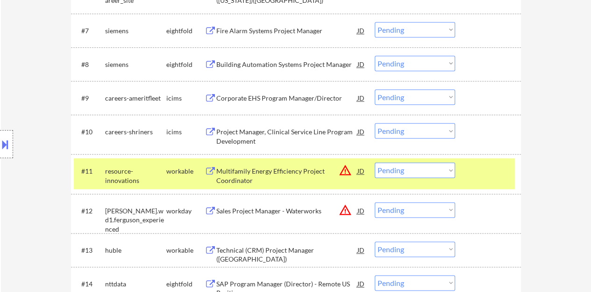
click at [487, 175] on div at bounding box center [489, 170] width 41 height 17
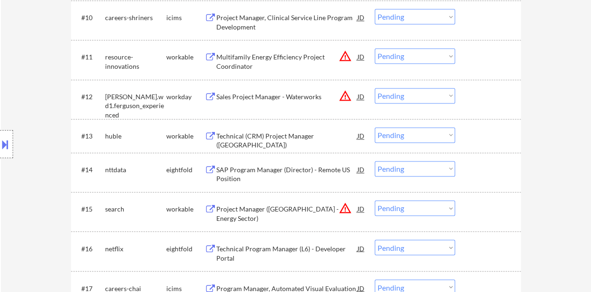
scroll to position [619, 0]
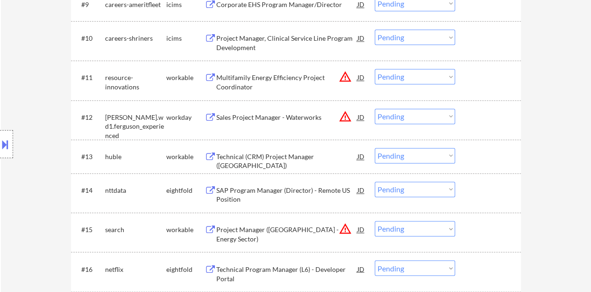
click at [309, 155] on div "Technical (CRM) Project Manager (USA)" at bounding box center [286, 161] width 141 height 18
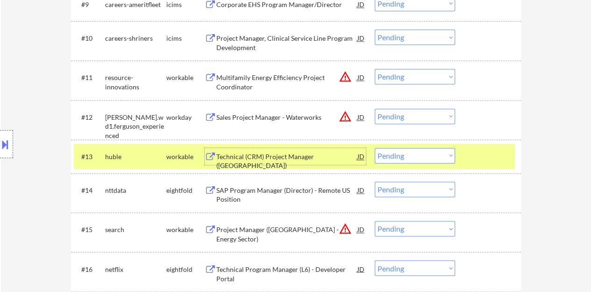
click at [436, 162] on select "Choose an option... Pending Applied Excluded (Questions) Excluded (Expired) Exc…" at bounding box center [415, 155] width 80 height 15
click at [424, 156] on select "Choose an option... Pending Applied Excluded (Questions) Excluded (Expired) Exc…" at bounding box center [415, 155] width 80 height 15
click at [375, 148] on select "Choose an option... Pending Applied Excluded (Questions) Excluded (Expired) Exc…" at bounding box center [415, 155] width 80 height 15
select select ""pending""
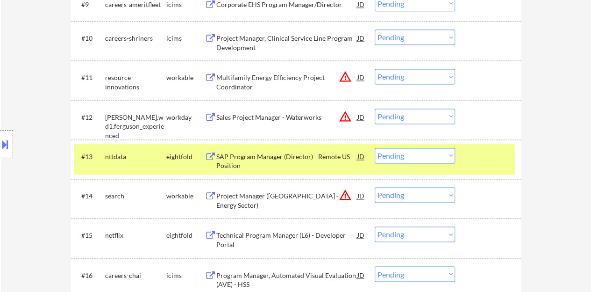
click at [475, 149] on div at bounding box center [489, 156] width 41 height 17
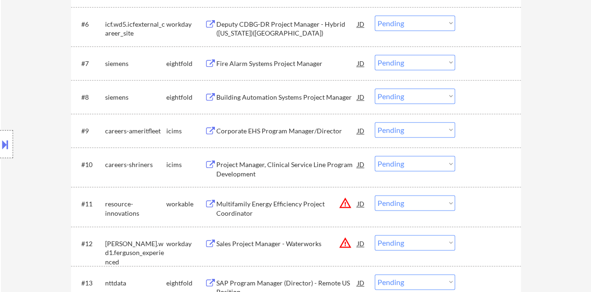
scroll to position [479, 0]
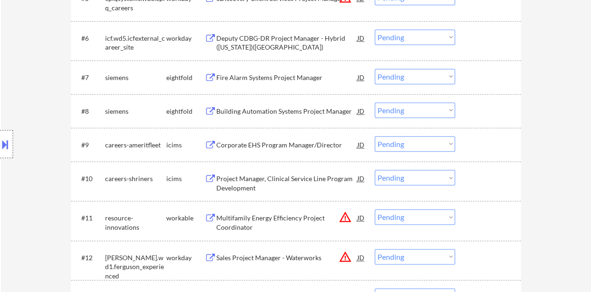
click at [275, 143] on div "Corporate EHS Program Manager/Director" at bounding box center [286, 144] width 141 height 9
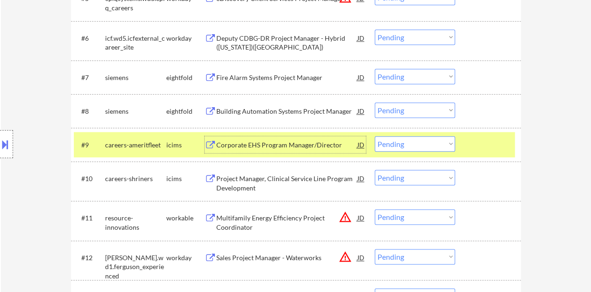
click at [421, 145] on select "Choose an option... Pending Applied Excluded (Questions) Excluded (Expired) Exc…" at bounding box center [415, 143] width 80 height 15
click at [375, 136] on select "Choose an option... Pending Applied Excluded (Questions) Excluded (Expired) Exc…" at bounding box center [415, 143] width 80 height 15
select select ""pending""
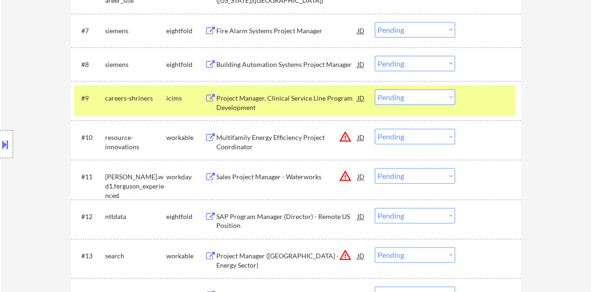
scroll to position [572, 0]
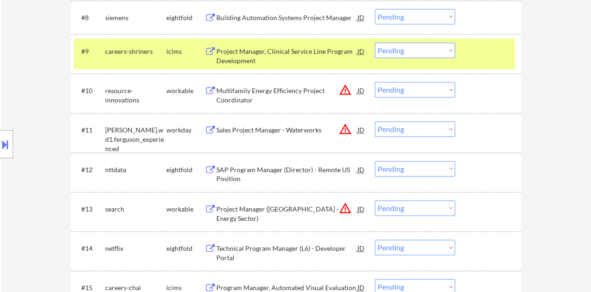
click at [477, 41] on div "#9 careers-shriners icims Project Manager, Clinical Service Line Program Develo…" at bounding box center [294, 53] width 441 height 31
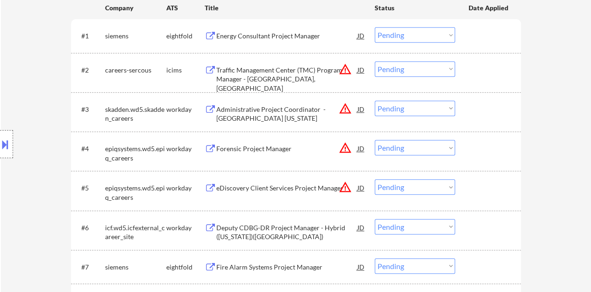
scroll to position [245, 0]
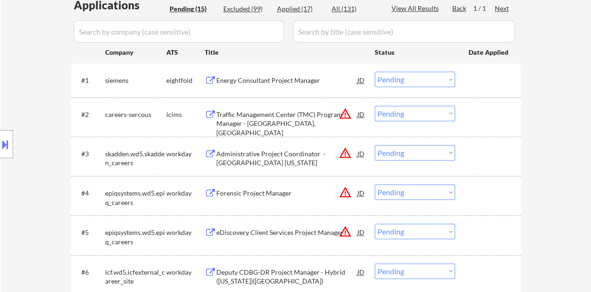
click at [274, 123] on div "Traffic Management Center (TMC) Program Manager - Austin, TX" at bounding box center [286, 124] width 141 height 28
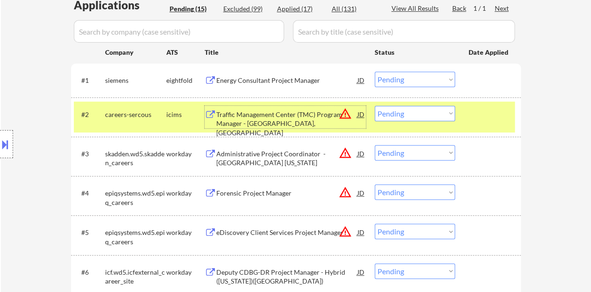
click at [403, 110] on select "Choose an option... Pending Applied Excluded (Questions) Excluded (Expired) Exc…" at bounding box center [415, 113] width 80 height 15
click at [375, 106] on select "Choose an option... Pending Applied Excluded (Questions) Excluded (Expired) Exc…" at bounding box center [415, 113] width 80 height 15
click at [0, 151] on div at bounding box center [6, 144] width 13 height 28
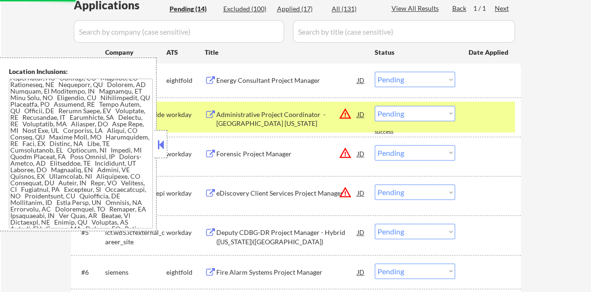
scroll to position [82, 0]
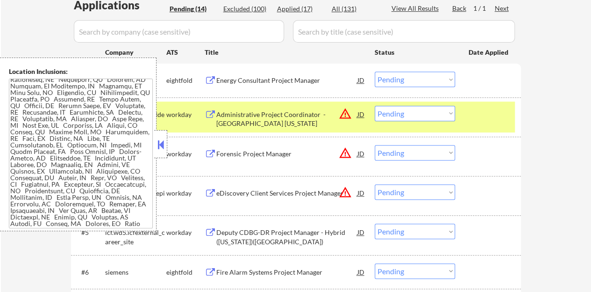
click at [161, 149] on button at bounding box center [161, 144] width 10 height 14
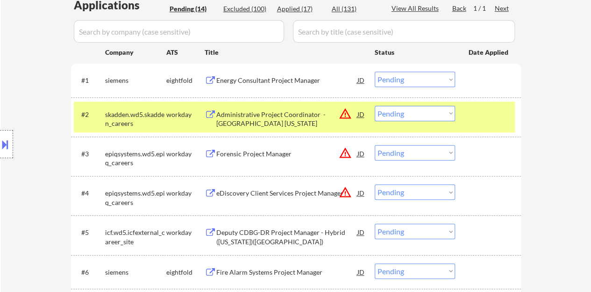
click at [267, 111] on div "Administrative Project Coordinator - Wilmington Delaware" at bounding box center [286, 119] width 141 height 18
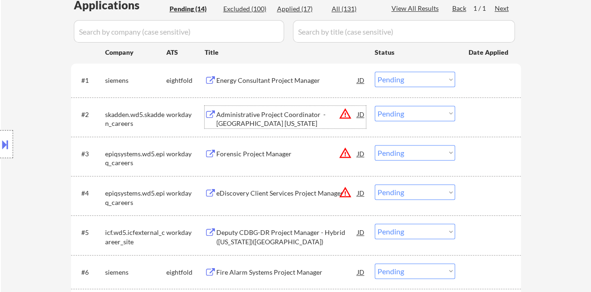
click at [425, 106] on select "Choose an option... Pending Applied Excluded (Questions) Excluded (Expired) Exc…" at bounding box center [415, 113] width 80 height 15
click at [375, 106] on select "Choose an option... Pending Applied Excluded (Questions) Excluded (Expired) Exc…" at bounding box center [415, 113] width 80 height 15
select select ""pending""
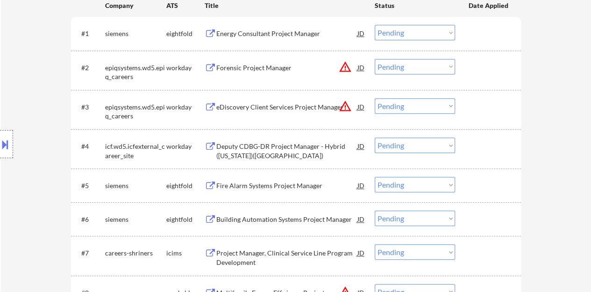
scroll to position [339, 0]
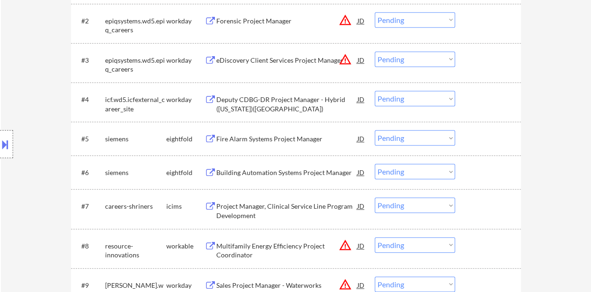
click at [251, 136] on div "Fire Alarm Systems Project Manager" at bounding box center [286, 138] width 141 height 9
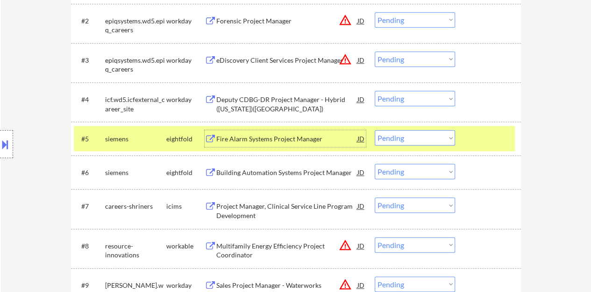
click at [412, 140] on select "Choose an option... Pending Applied Excluded (Questions) Excluded (Expired) Exc…" at bounding box center [415, 137] width 80 height 15
click at [391, 139] on select "Choose an option... Pending Applied Excluded (Questions) Excluded (Expired) Exc…" at bounding box center [415, 137] width 80 height 15
click at [375, 130] on select "Choose an option... Pending Applied Excluded (Questions) Excluded (Expired) Exc…" at bounding box center [415, 137] width 80 height 15
select select ""pending""
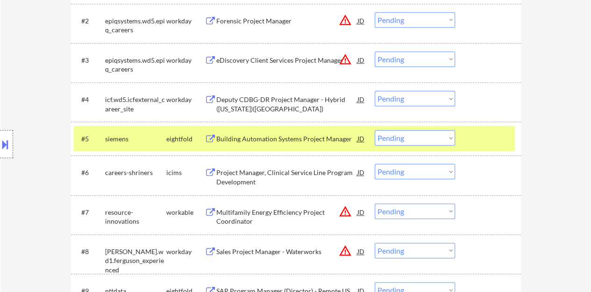
scroll to position [385, 0]
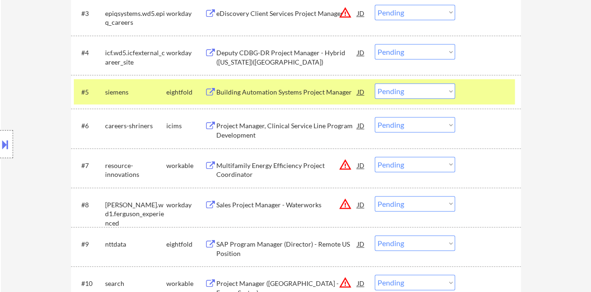
click at [475, 96] on div at bounding box center [489, 91] width 41 height 17
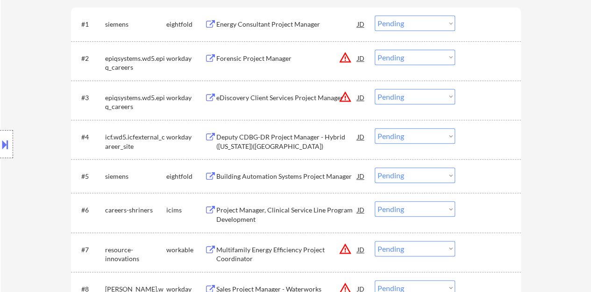
scroll to position [339, 0]
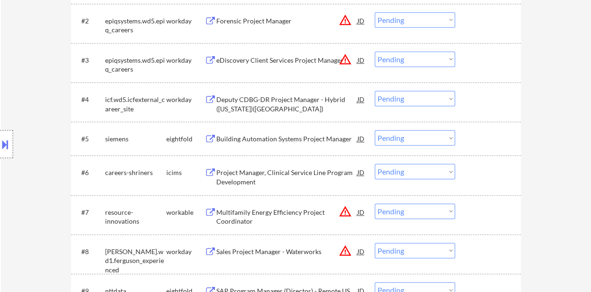
click at [259, 109] on div "Deputy CDBG-DR Project Manager - Hybrid (North Carolina)(US)" at bounding box center [286, 104] width 141 height 18
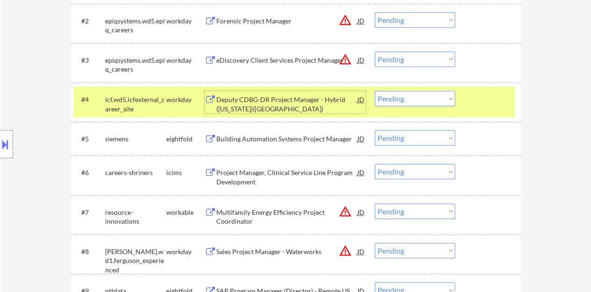
click at [404, 101] on select "Choose an option... Pending Applied Excluded (Questions) Excluded (Expired) Exc…" at bounding box center [415, 98] width 80 height 15
click at [375, 91] on select "Choose an option... Pending Applied Excluded (Questions) Excluded (Expired) Exc…" at bounding box center [415, 98] width 80 height 15
select select ""pending""
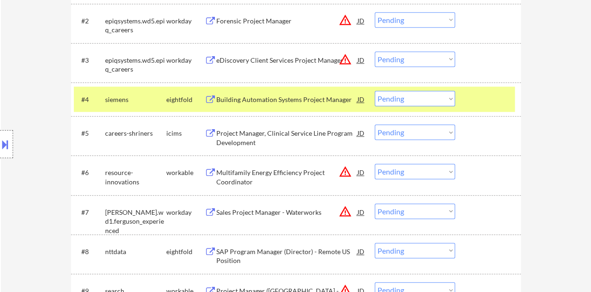
click at [487, 104] on div at bounding box center [489, 99] width 41 height 17
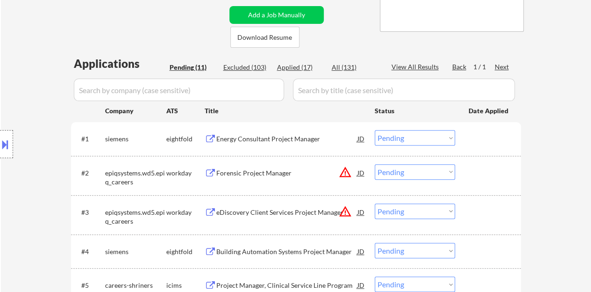
scroll to position [198, 0]
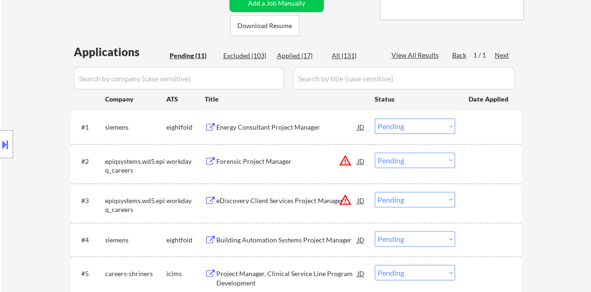
click at [256, 162] on div "Forensic Project Manager" at bounding box center [286, 161] width 141 height 9
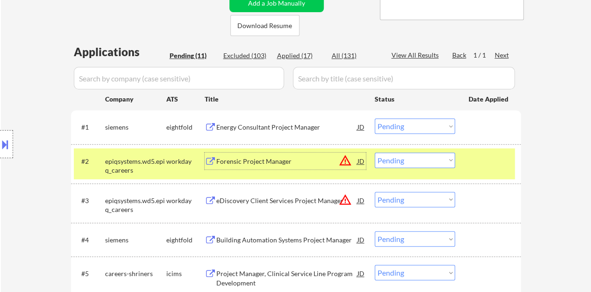
click at [428, 153] on select "Choose an option... Pending Applied Excluded (Questions) Excluded (Expired) Exc…" at bounding box center [415, 159] width 80 height 15
click at [375, 152] on select "Choose an option... Pending Applied Excluded (Questions) Excluded (Expired) Exc…" at bounding box center [415, 159] width 80 height 15
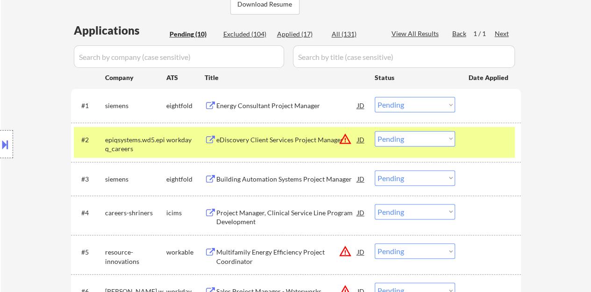
scroll to position [245, 0]
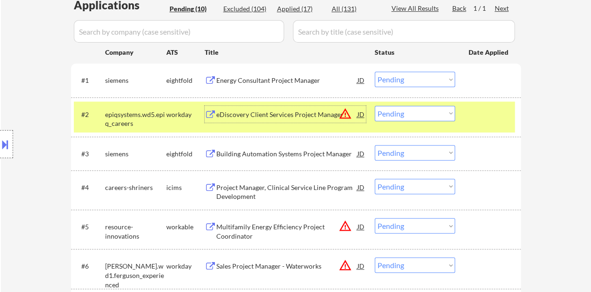
click at [270, 113] on div "eDiscovery Client Services Project Manager" at bounding box center [286, 114] width 141 height 9
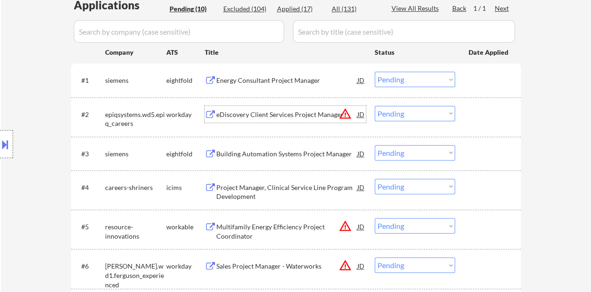
click at [415, 116] on select "Choose an option... Pending Applied Excluded (Questions) Excluded (Expired) Exc…" at bounding box center [415, 113] width 80 height 15
click at [375, 106] on select "Choose an option... Pending Applied Excluded (Questions) Excluded (Expired) Exc…" at bounding box center [415, 113] width 80 height 15
select select ""pending""
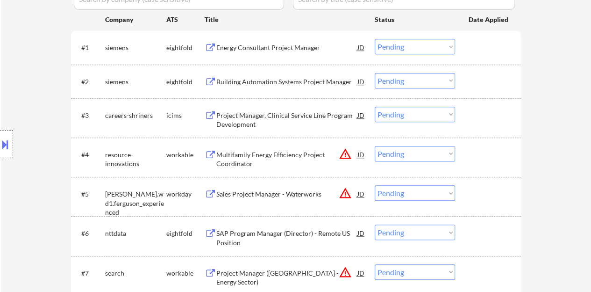
scroll to position [292, 0]
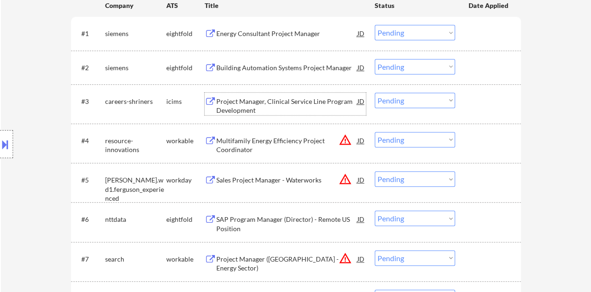
click at [232, 96] on div "Project Manager, Clinical Service Line Program Development" at bounding box center [286, 104] width 141 height 22
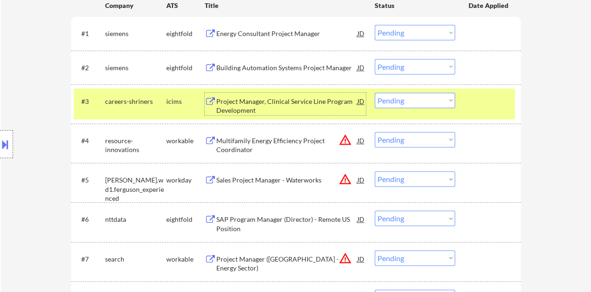
click at [416, 103] on select "Choose an option... Pending Applied Excluded (Questions) Excluded (Expired) Exc…" at bounding box center [415, 100] width 80 height 15
click at [375, 93] on select "Choose an option... Pending Applied Excluded (Questions) Excluded (Expired) Exc…" at bounding box center [415, 100] width 80 height 15
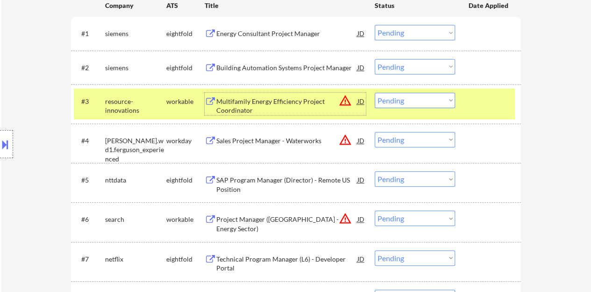
click at [259, 104] on div "Multifamily Energy Efficiency Project Coordinator" at bounding box center [286, 106] width 141 height 18
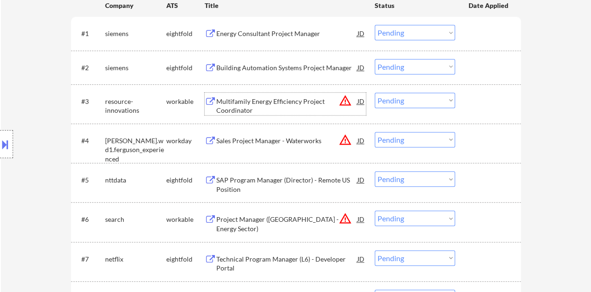
click at [472, 119] on div "#3 resource-innovations workable Multifamily Energy Efficiency Project Coordina…" at bounding box center [296, 103] width 450 height 39
click at [500, 104] on div at bounding box center [489, 101] width 41 height 17
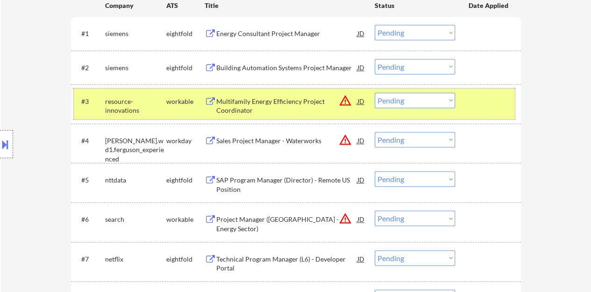
click at [387, 101] on select "Choose an option... Pending Applied Excluded (Questions) Excluded (Expired) Exc…" at bounding box center [415, 100] width 80 height 15
click at [396, 103] on select "Choose an option... Pending Applied Excluded (Questions) Excluded (Expired) Exc…" at bounding box center [415, 100] width 80 height 15
click at [375, 93] on select "Choose an option... Pending Applied Excluded (Questions) Excluded (Expired) Exc…" at bounding box center [415, 100] width 80 height 15
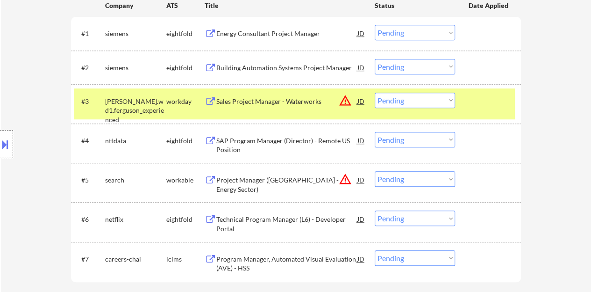
click at [297, 102] on div "Sales Project Manager - Waterworks" at bounding box center [286, 101] width 141 height 9
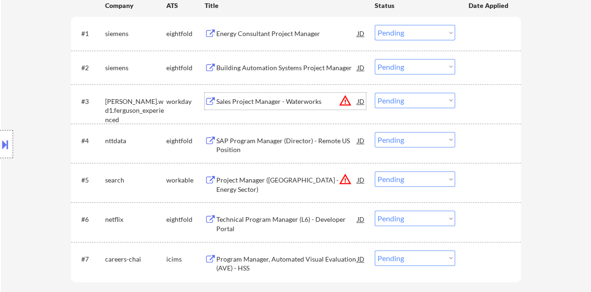
click at [498, 107] on div at bounding box center [489, 101] width 41 height 17
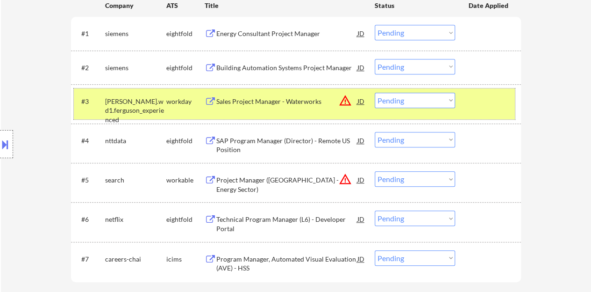
click at [413, 101] on select "Choose an option... Pending Applied Excluded (Questions) Excluded (Expired) Exc…" at bounding box center [415, 100] width 80 height 15
click at [375, 93] on select "Choose an option... Pending Applied Excluded (Questions) Excluded (Expired) Exc…" at bounding box center [415, 100] width 80 height 15
select select ""pending""
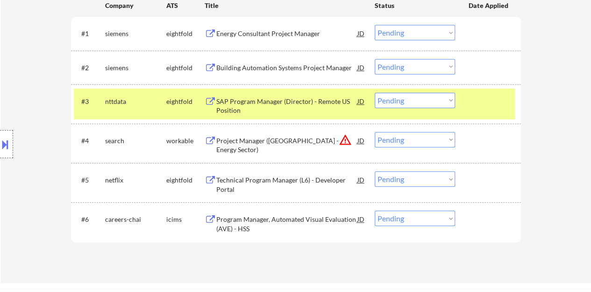
click at [491, 100] on div at bounding box center [489, 101] width 41 height 17
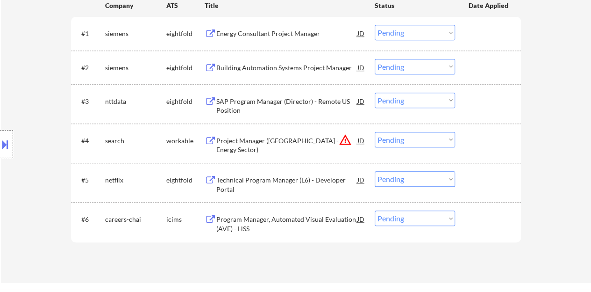
click at [235, 135] on div "Project Manager (Pacific Northwest - Energy Sector)" at bounding box center [286, 143] width 141 height 22
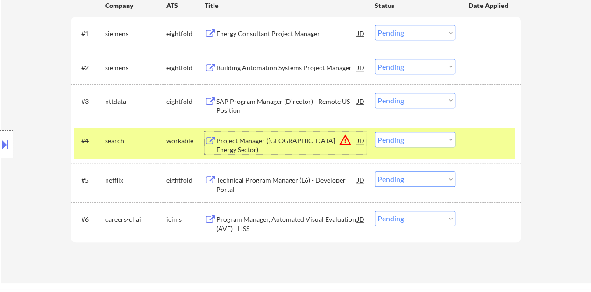
click at [394, 136] on select "Choose an option... Pending Applied Excluded (Questions) Excluded (Expired) Exc…" at bounding box center [415, 139] width 80 height 15
click at [375, 132] on select "Choose an option... Pending Applied Excluded (Questions) Excluded (Expired) Exc…" at bounding box center [415, 139] width 80 height 15
select select ""pending""
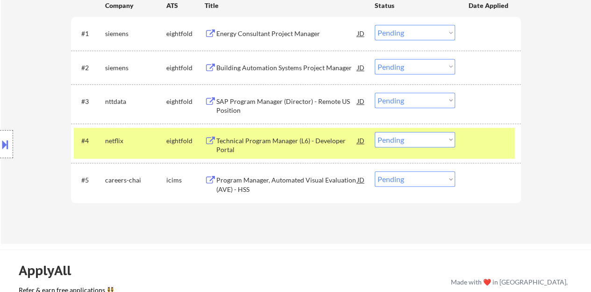
click at [465, 144] on div "#4 netflix eightfold Technical Program Manager (L6) - Developer Portal JD warni…" at bounding box center [294, 143] width 441 height 31
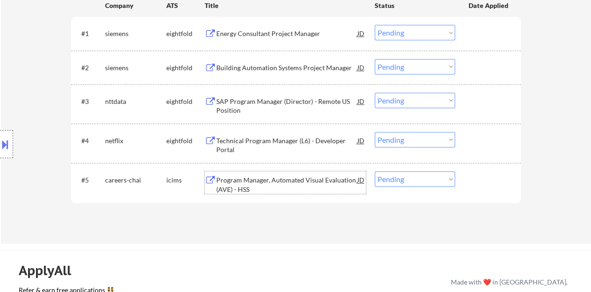
click at [254, 185] on div "Program Manager, Automated Visual Evaluation (AVE) - HSS" at bounding box center [286, 184] width 141 height 18
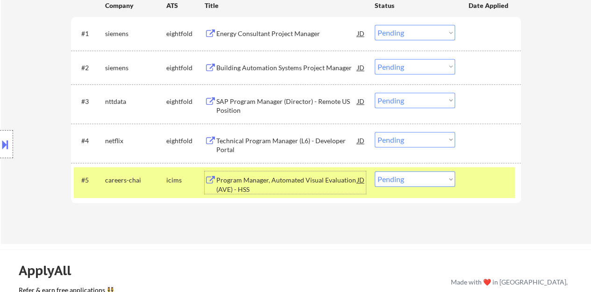
click at [425, 178] on select "Choose an option... Pending Applied Excluded (Questions) Excluded (Expired) Exc…" at bounding box center [415, 178] width 80 height 15
select select ""excluded__blocklist_""
click at [375, 171] on select "Choose an option... Pending Applied Excluded (Questions) Excluded (Expired) Exc…" at bounding box center [415, 178] width 80 height 15
click at [414, 176] on select "Choose an option... Pending Applied Excluded (Questions) Excluded (Expired) Exc…" at bounding box center [415, 178] width 80 height 15
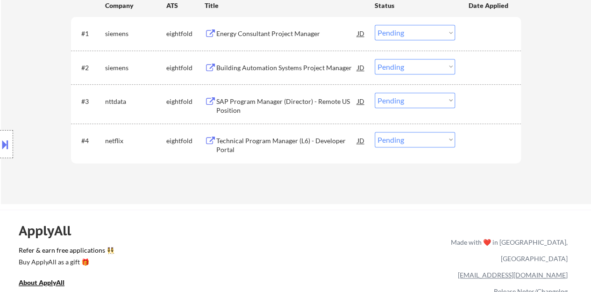
click at [340, 181] on div "Applications Pending (4) Excluded (110) Applied (17) All (131) View All Results…" at bounding box center [296, 68] width 450 height 236
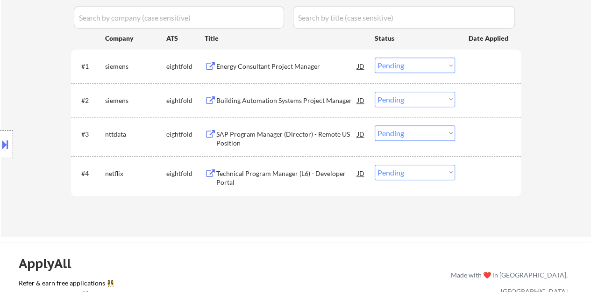
scroll to position [245, 0]
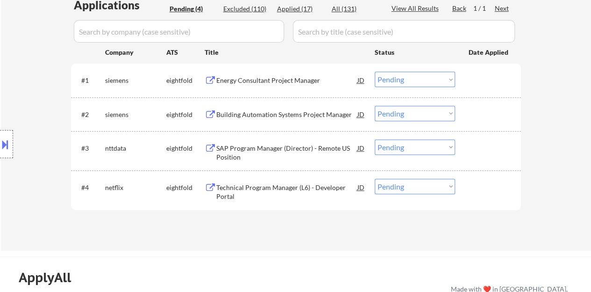
click at [252, 75] on div "Energy Consultant Project Manager" at bounding box center [286, 80] width 141 height 17
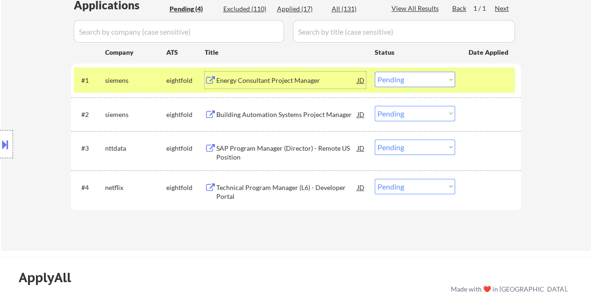
click at [443, 83] on select "Choose an option... Pending Applied Excluded (Questions) Excluded (Expired) Exc…" at bounding box center [415, 79] width 80 height 15
click at [375, 72] on select "Choose an option... Pending Applied Excluded (Questions) Excluded (Expired) Exc…" at bounding box center [415, 79] width 80 height 15
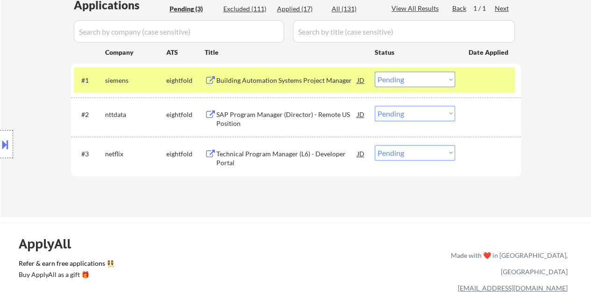
click at [259, 76] on div "Building Automation Systems Project Manager" at bounding box center [286, 80] width 141 height 9
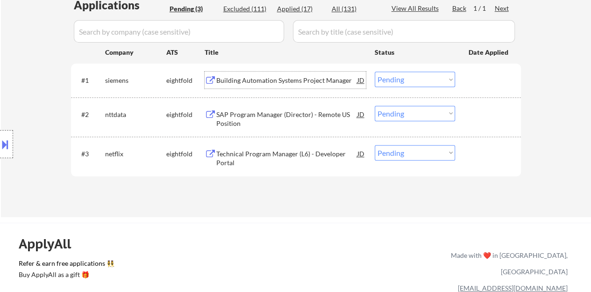
click at [389, 77] on select "Choose an option... Pending Applied Excluded (Questions) Excluded (Expired) Exc…" at bounding box center [415, 79] width 80 height 15
click at [375, 72] on select "Choose an option... Pending Applied Excluded (Questions) Excluded (Expired) Exc…" at bounding box center [415, 79] width 80 height 15
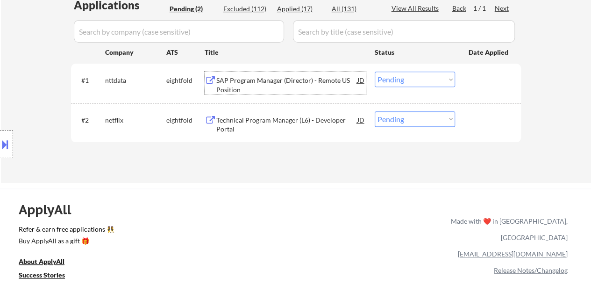
click at [248, 85] on div "SAP Program Manager (Director) - Remote US Position" at bounding box center [286, 85] width 141 height 18
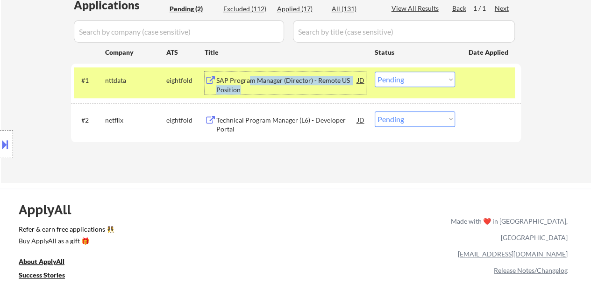
click at [398, 81] on select "Choose an option... Pending Applied Excluded (Questions) Excluded (Expired) Exc…" at bounding box center [415, 79] width 80 height 15
click at [375, 72] on select "Choose an option... Pending Applied Excluded (Questions) Excluded (Expired) Exc…" at bounding box center [415, 79] width 80 height 15
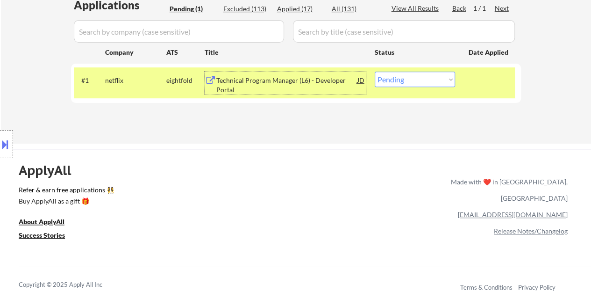
click at [290, 78] on div "Technical Program Manager (L6) - Developer Portal" at bounding box center [286, 85] width 141 height 18
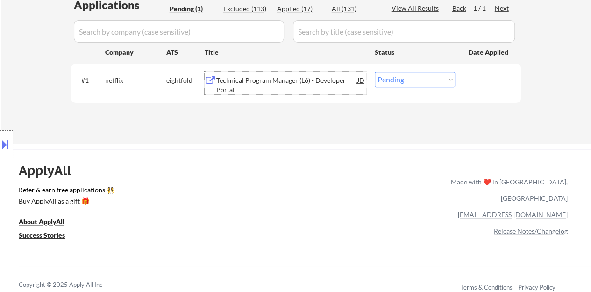
click at [403, 83] on select "Choose an option... Pending Applied Excluded (Questions) Excluded (Expired) Exc…" at bounding box center [415, 79] width 80 height 15
select select ""excluded__bad_match_""
click at [375, 72] on select "Choose an option... Pending Applied Excluded (Questions) Excluded (Expired) Exc…" at bounding box center [415, 79] width 80 height 15
click at [336, 96] on div "#1 netflix eightfold Technical Program Manager (L6) - Developer Portal JD warni…" at bounding box center [294, 82] width 441 height 31
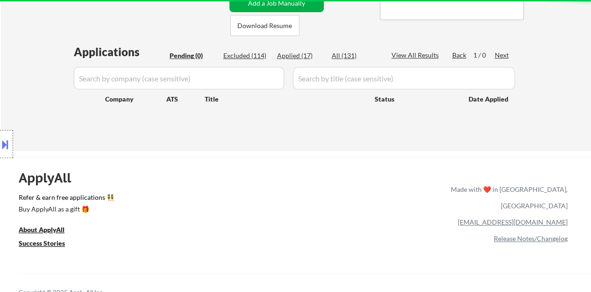
scroll to position [105, 0]
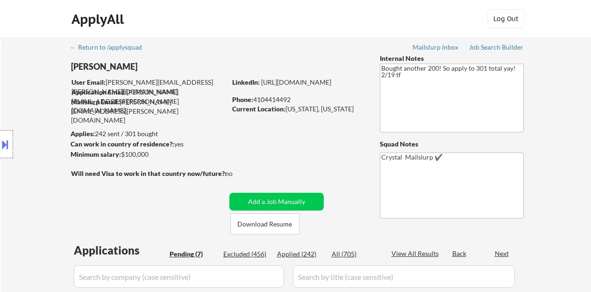
select select ""pending""
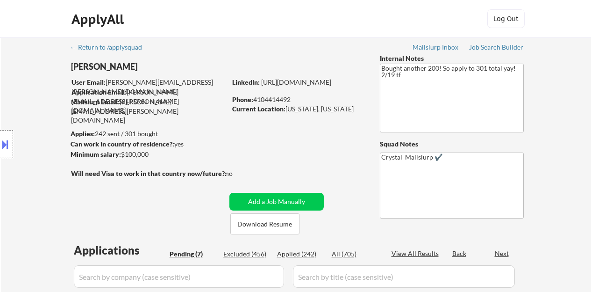
select select ""pending""
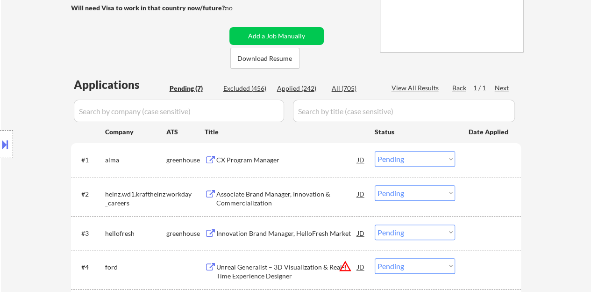
scroll to position [187, 0]
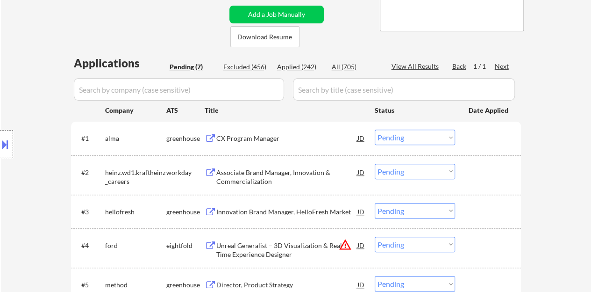
click at [229, 134] on div "CX Program Manager" at bounding box center [286, 138] width 141 height 9
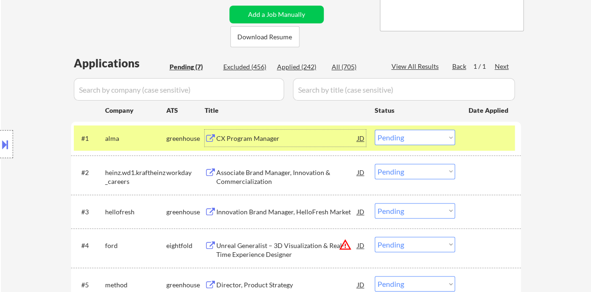
click at [430, 144] on select "Choose an option... Pending Applied Excluded (Questions) Excluded (Expired) Exc…" at bounding box center [415, 137] width 80 height 15
click at [375, 130] on select "Choose an option... Pending Applied Excluded (Questions) Excluded (Expired) Exc…" at bounding box center [415, 137] width 80 height 15
select select ""pending""
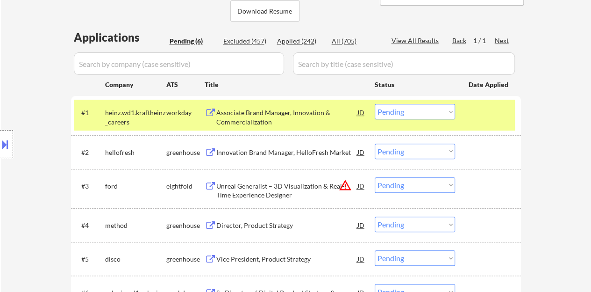
scroll to position [234, 0]
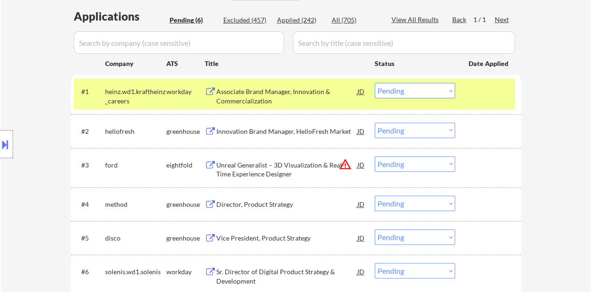
click at [480, 93] on div at bounding box center [489, 91] width 41 height 17
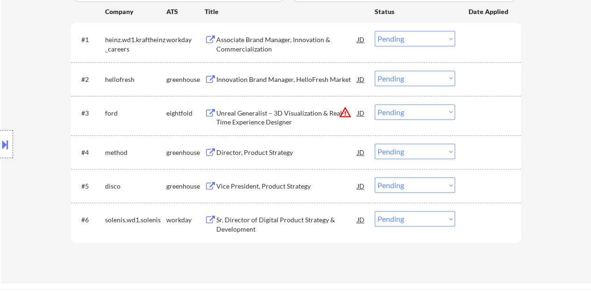
scroll to position [327, 0]
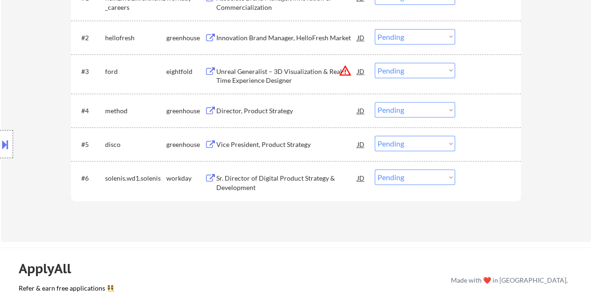
click at [267, 109] on div "Director, Product Strategy" at bounding box center [286, 110] width 141 height 9
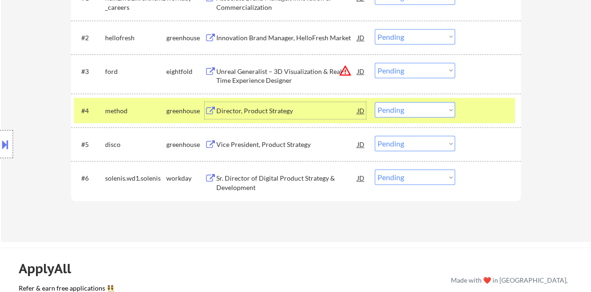
click at [387, 111] on select "Choose an option... Pending Applied Excluded (Questions) Excluded (Expired) Exc…" at bounding box center [415, 109] width 80 height 15
click at [375, 102] on select "Choose an option... Pending Applied Excluded (Questions) Excluded (Expired) Exc…" at bounding box center [415, 109] width 80 height 15
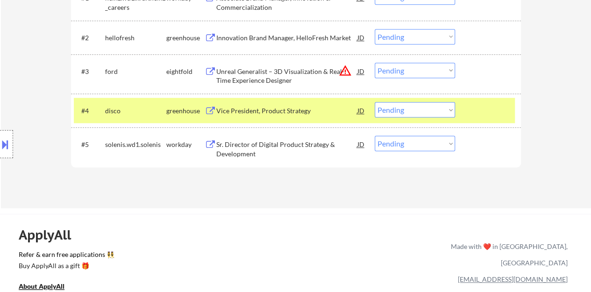
click at [297, 111] on div "Vice President, Product Strategy" at bounding box center [286, 110] width 141 height 9
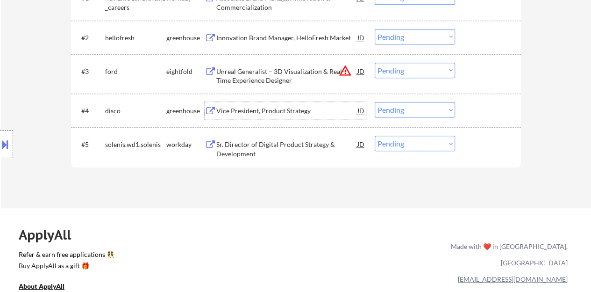
click at [467, 111] on div "#4 disco greenhouse Vice President, Product Strategy JD warning_amber Choose an…" at bounding box center [294, 110] width 441 height 25
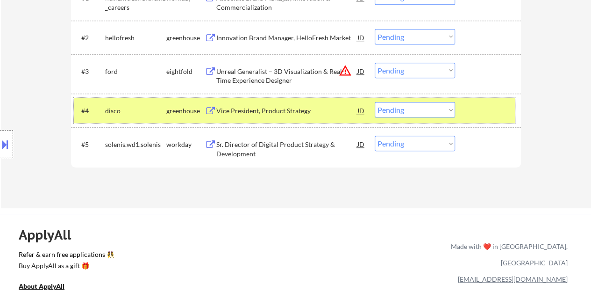
click at [416, 117] on div "#4 disco greenhouse Vice President, Product Strategy JD warning_amber Choose an…" at bounding box center [294, 110] width 441 height 25
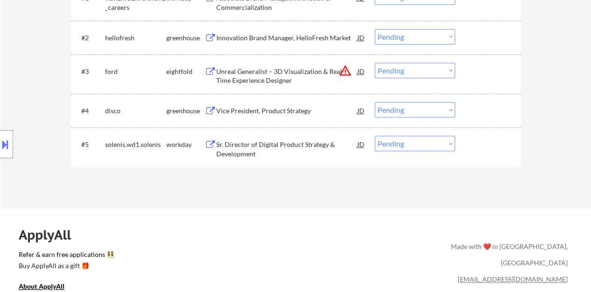
click at [409, 110] on select "Choose an option... Pending Applied Excluded (Questions) Excluded (Expired) Exc…" at bounding box center [415, 109] width 80 height 15
click at [375, 102] on select "Choose an option... Pending Applied Excluded (Questions) Excluded (Expired) Exc…" at bounding box center [415, 109] width 80 height 15
select select ""pending""
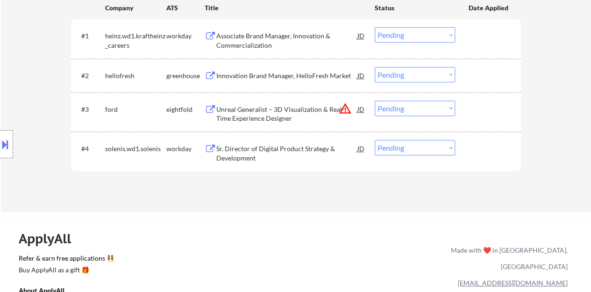
scroll to position [234, 0]
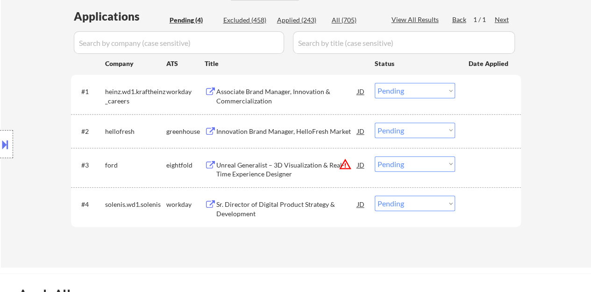
click at [265, 132] on div "Innovation Brand Manager, HelloFresh Market" at bounding box center [286, 131] width 141 height 9
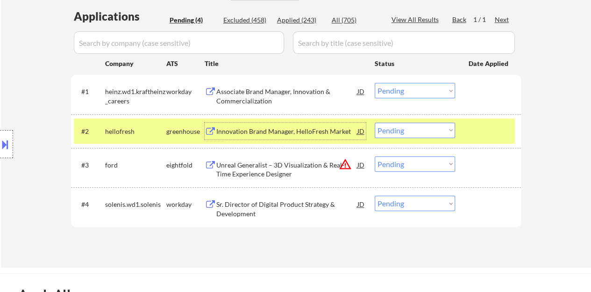
click at [425, 128] on select "Choose an option... Pending Applied Excluded (Questions) Excluded (Expired) Exc…" at bounding box center [415, 130] width 80 height 15
click at [375, 123] on select "Choose an option... Pending Applied Excluded (Questions) Excluded (Expired) Exc…" at bounding box center [415, 130] width 80 height 15
select select ""pending""
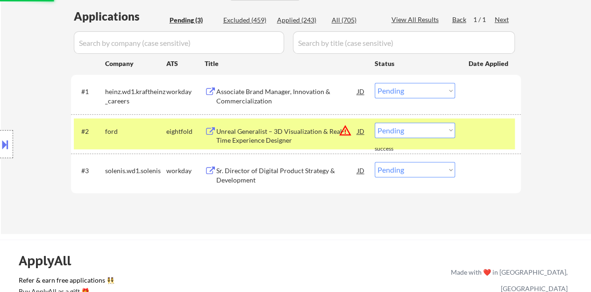
click at [467, 131] on div "#2 ford eightfold Unreal Generalist – 3D Visualization & Real-Time Experience D…" at bounding box center [294, 133] width 441 height 31
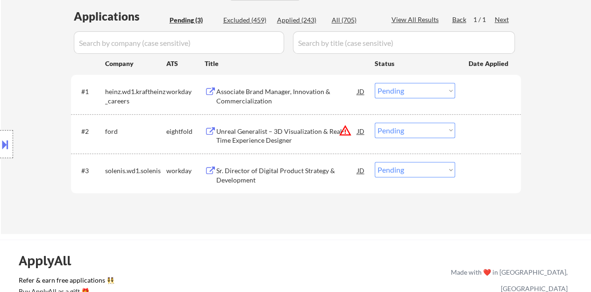
click at [250, 176] on div "Sr. Director of Digital Product Strategy & Development" at bounding box center [286, 175] width 141 height 18
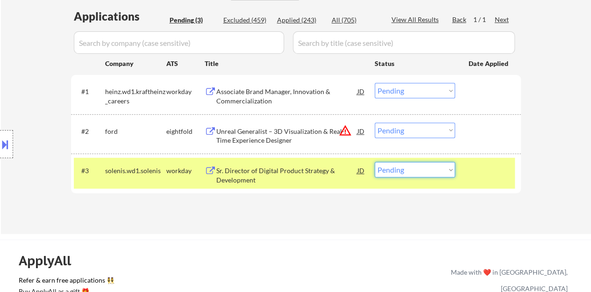
click at [408, 166] on select "Choose an option... Pending Applied Excluded (Questions) Excluded (Expired) Exc…" at bounding box center [415, 169] width 80 height 15
select select ""excluded__bad_match_""
click at [375, 162] on select "Choose an option... Pending Applied Excluded (Questions) Excluded (Expired) Exc…" at bounding box center [415, 169] width 80 height 15
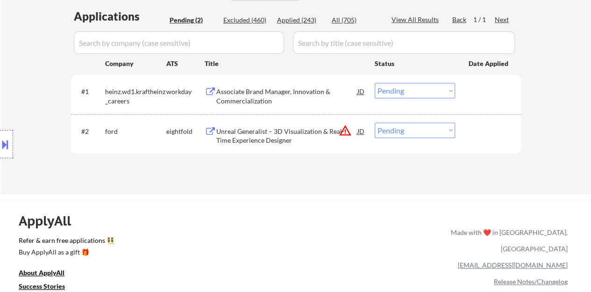
click at [288, 91] on div "Associate Brand Manager, Innovation & Commercialization" at bounding box center [286, 96] width 141 height 18
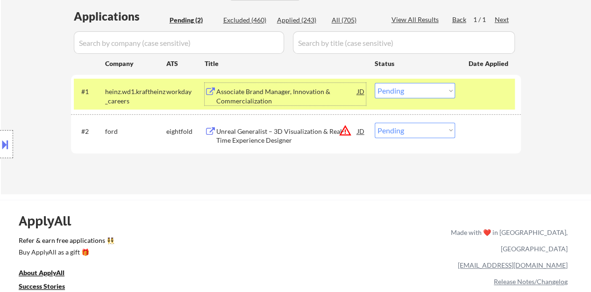
click at [433, 83] on select "Choose an option... Pending Applied Excluded (Questions) Excluded (Expired) Exc…" at bounding box center [415, 90] width 80 height 15
click at [375, 83] on select "Choose an option... Pending Applied Excluded (Questions) Excluded (Expired) Exc…" at bounding box center [415, 90] width 80 height 15
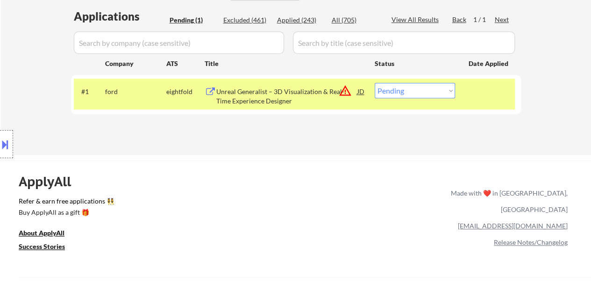
click at [360, 90] on div "JD" at bounding box center [361, 91] width 9 height 17
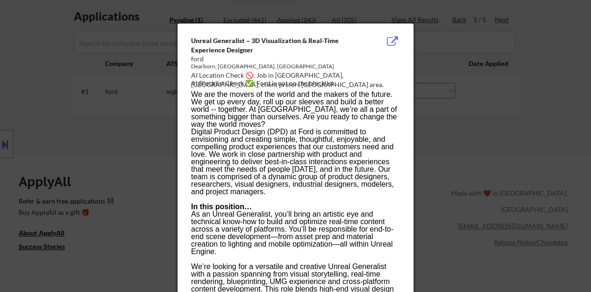
click at [135, 107] on div at bounding box center [295, 146] width 591 height 292
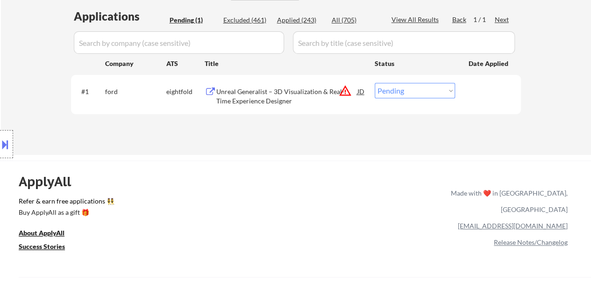
click at [219, 89] on div "Unreal Generalist – 3D Visualization & Real-Time Experience Designer" at bounding box center [286, 96] width 141 height 18
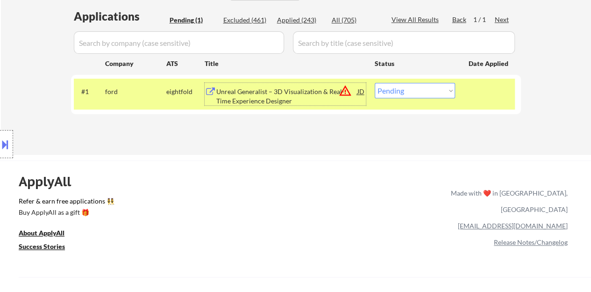
click at [423, 86] on select "Choose an option... Pending Applied Excluded (Questions) Excluded (Expired) Exc…" at bounding box center [415, 90] width 80 height 15
select select ""excluded__location_""
click at [375, 83] on select "Choose an option... Pending Applied Excluded (Questions) Excluded (Expired) Exc…" at bounding box center [415, 90] width 80 height 15
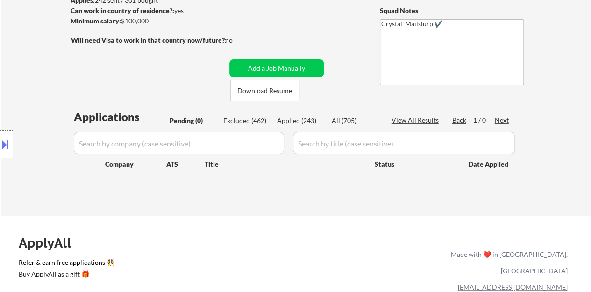
scroll to position [94, 0]
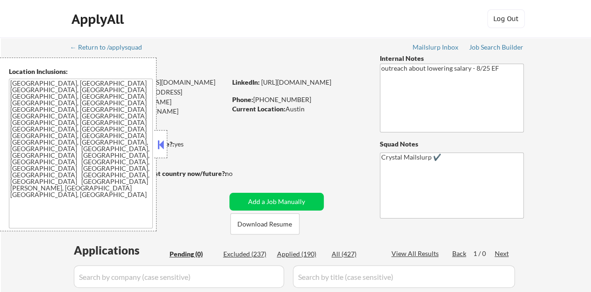
click at [164, 144] on button at bounding box center [161, 144] width 10 height 14
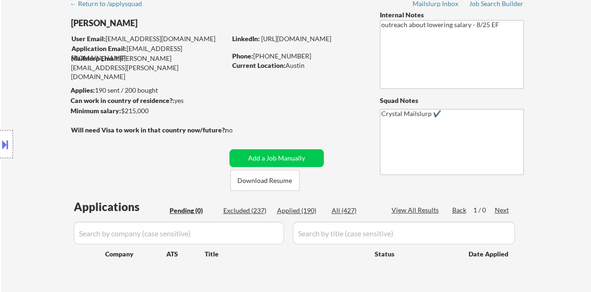
scroll to position [94, 0]
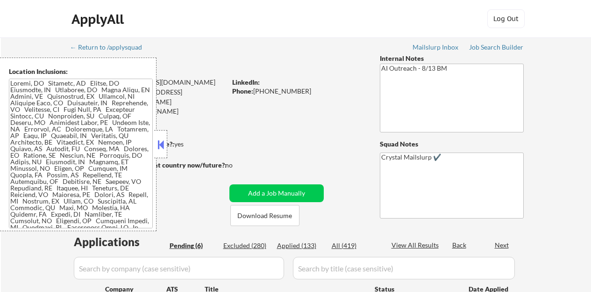
select select ""pending""
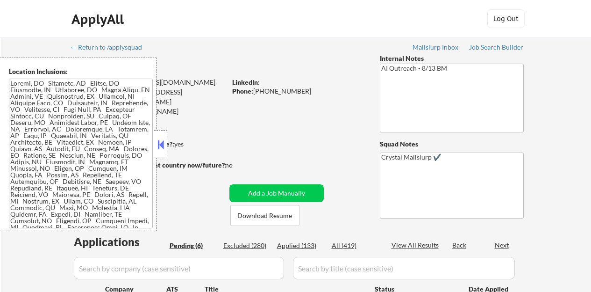
select select ""pending""
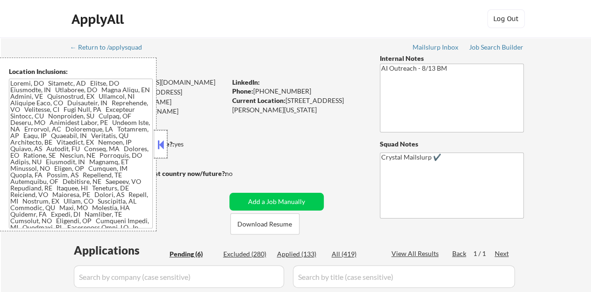
click at [160, 134] on div at bounding box center [160, 144] width 13 height 28
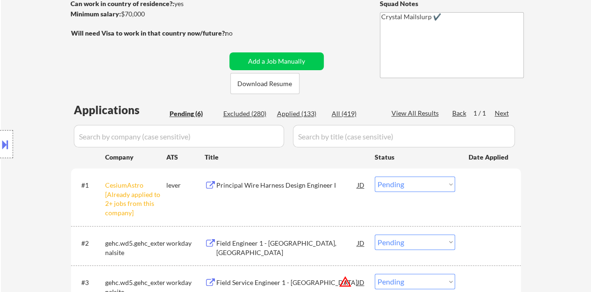
scroll to position [234, 0]
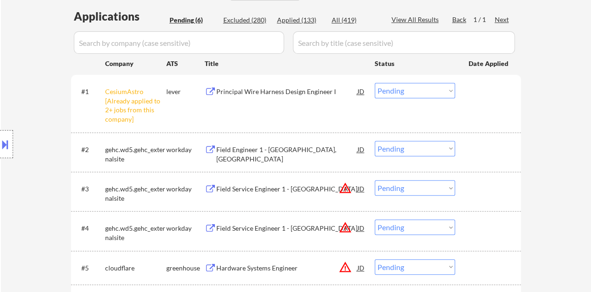
drag, startPoint x: 439, startPoint y: 93, endPoint x: 435, endPoint y: 98, distance: 6.3
click at [439, 93] on select "Choose an option... Pending Applied Excluded (Questions) Excluded (Expired) Exc…" at bounding box center [415, 90] width 80 height 15
click at [375, 83] on select "Choose an option... Pending Applied Excluded (Questions) Excluded (Expired) Exc…" at bounding box center [415, 90] width 80 height 15
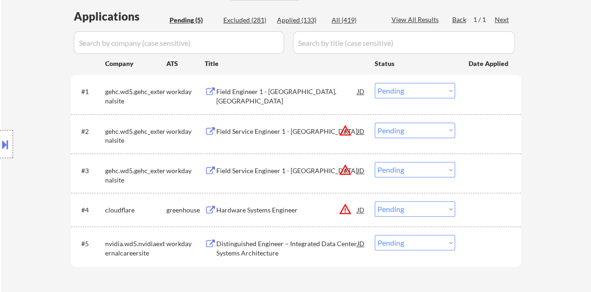
click at [0, 148] on button at bounding box center [5, 144] width 10 height 15
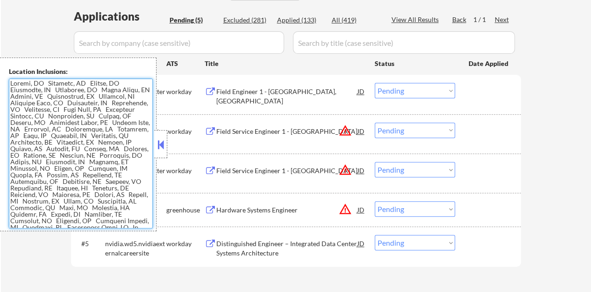
click at [44, 128] on textarea at bounding box center [81, 154] width 144 height 150
click at [164, 143] on button at bounding box center [161, 144] width 10 height 14
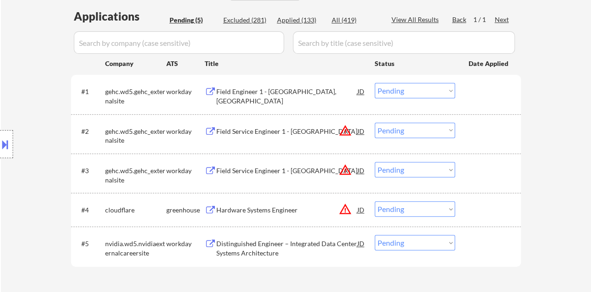
click at [43, 202] on div "Location Inclusions:" at bounding box center [83, 144] width 167 height 173
click at [258, 95] on div "Field Engineer 1 - [GEOGRAPHIC_DATA], [GEOGRAPHIC_DATA]" at bounding box center [286, 96] width 141 height 18
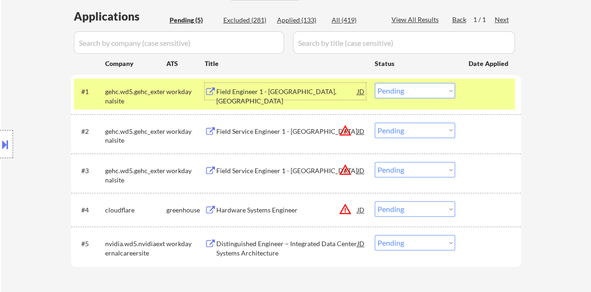
click at [0, 147] on button at bounding box center [5, 144] width 10 height 15
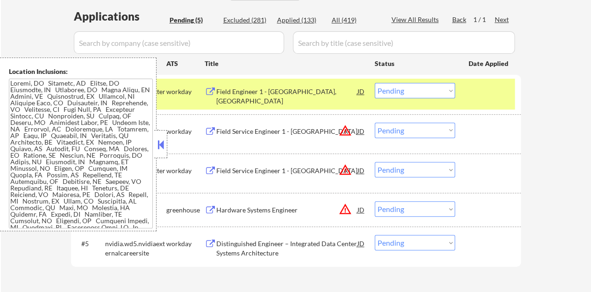
click at [156, 143] on button at bounding box center [161, 144] width 10 height 14
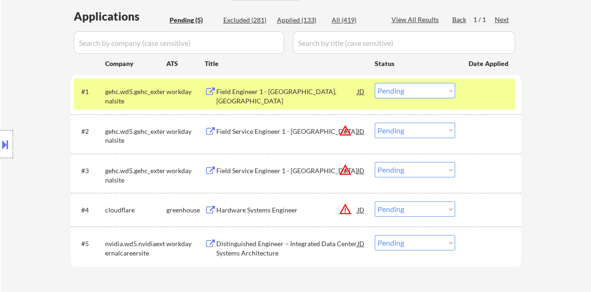
click at [2, 141] on button at bounding box center [5, 144] width 10 height 15
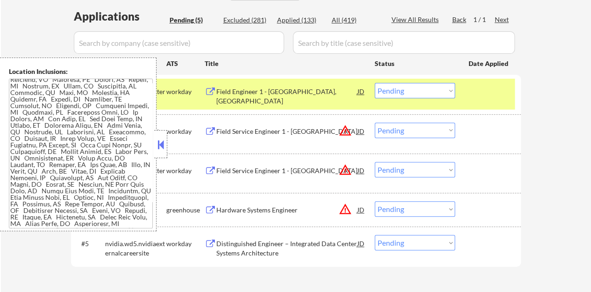
scroll to position [140, 0]
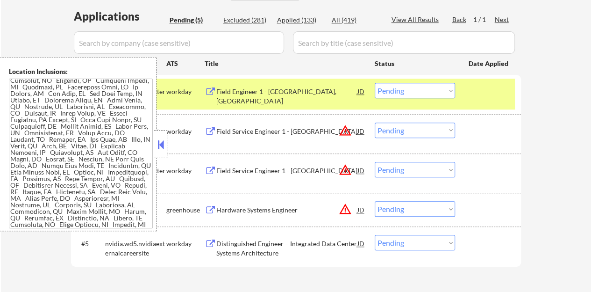
click at [157, 145] on button at bounding box center [161, 144] width 10 height 14
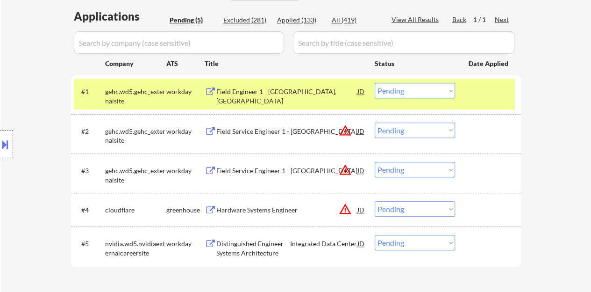
click at [424, 97] on select "Choose an option... Pending Applied Excluded (Questions) Excluded (Expired) Exc…" at bounding box center [415, 90] width 80 height 15
click at [375, 83] on select "Choose an option... Pending Applied Excluded (Questions) Excluded (Expired) Exc…" at bounding box center [415, 90] width 80 height 15
select select ""pending""
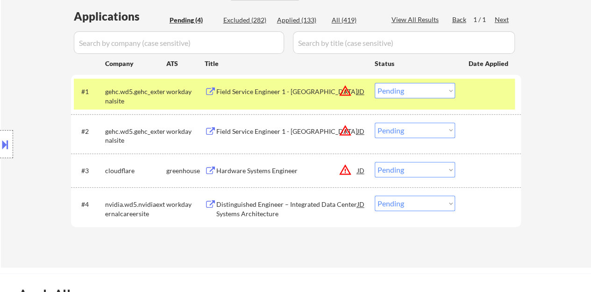
click at [486, 96] on div at bounding box center [489, 91] width 41 height 17
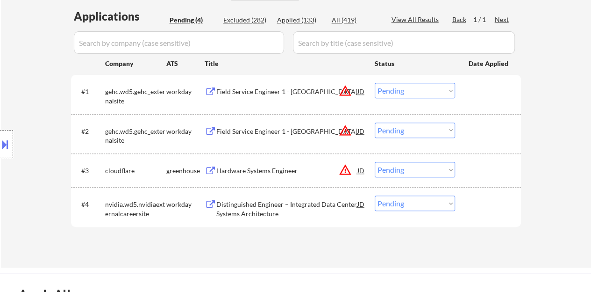
click at [361, 168] on div "JD" at bounding box center [361, 170] width 9 height 17
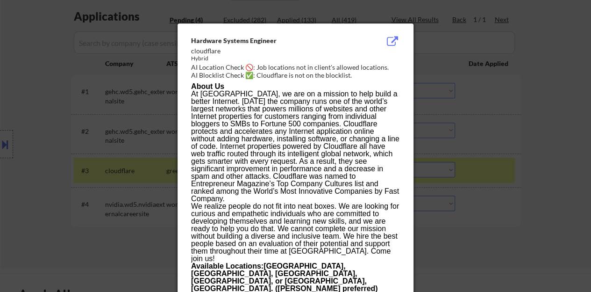
click at [107, 191] on div at bounding box center [295, 146] width 591 height 292
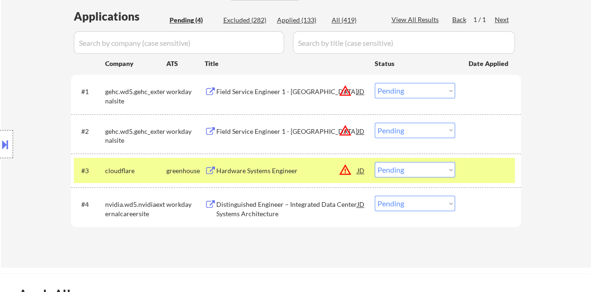
click at [247, 170] on div "Hardware Systems Engineer" at bounding box center [286, 170] width 141 height 9
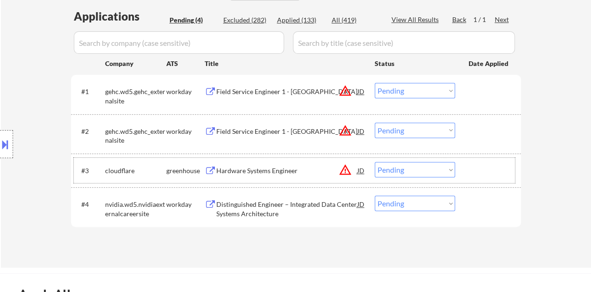
click at [492, 172] on div at bounding box center [489, 170] width 41 height 17
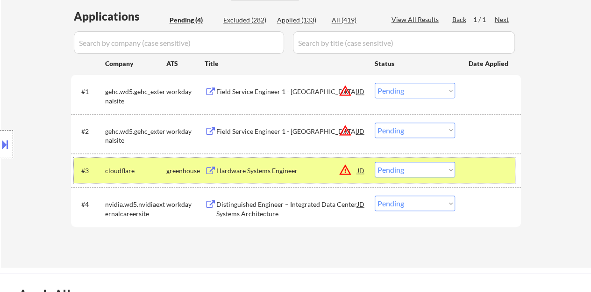
click at [414, 170] on select "Choose an option... Pending Applied Excluded (Questions) Excluded (Expired) Exc…" at bounding box center [415, 169] width 80 height 15
click at [375, 162] on select "Choose an option... Pending Applied Excluded (Questions) Excluded (Expired) Exc…" at bounding box center [415, 169] width 80 height 15
select select ""pending""
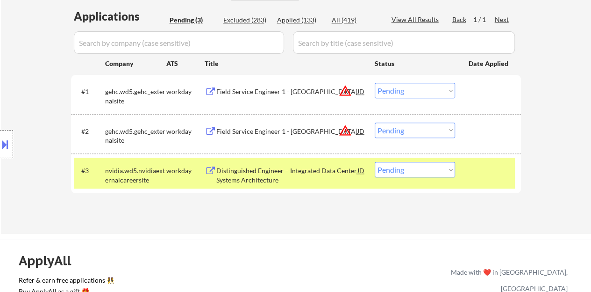
click at [489, 168] on div at bounding box center [489, 170] width 41 height 17
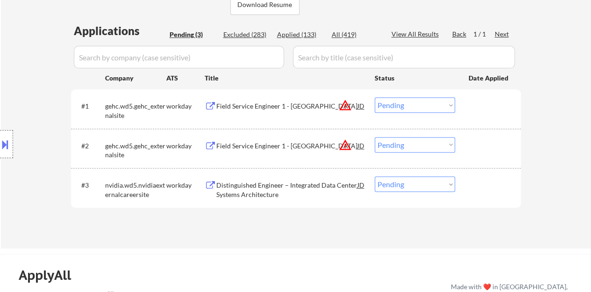
scroll to position [234, 0]
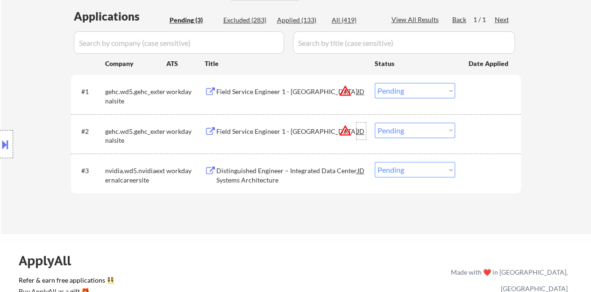
click at [359, 131] on div "JD" at bounding box center [361, 131] width 9 height 17
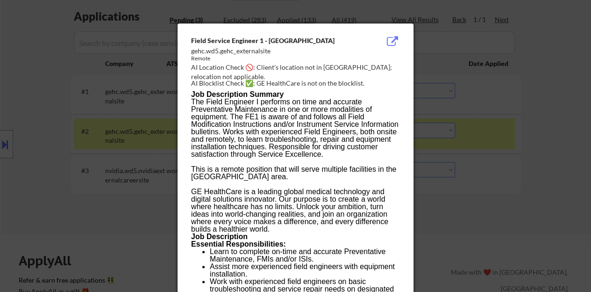
click at [81, 173] on div at bounding box center [295, 146] width 591 height 292
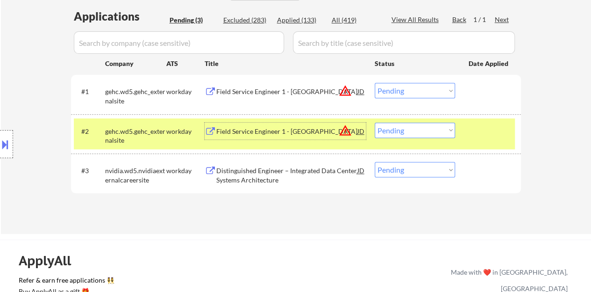
click at [226, 130] on div "Field Service Engineer 1 - [GEOGRAPHIC_DATA]" at bounding box center [286, 131] width 141 height 9
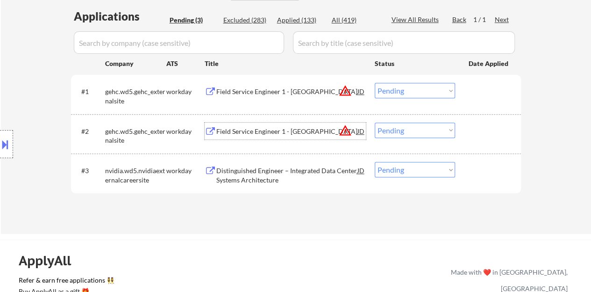
click at [483, 130] on div at bounding box center [489, 131] width 41 height 17
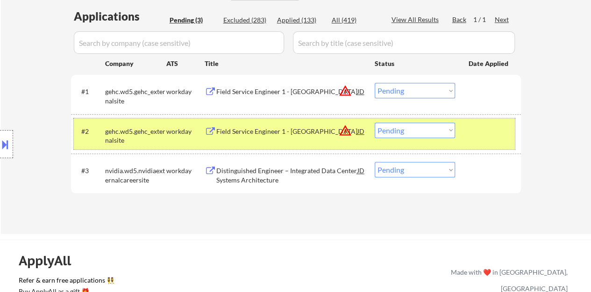
click at [419, 130] on select "Choose an option... Pending Applied Excluded (Questions) Excluded (Expired) Exc…" at bounding box center [415, 130] width 80 height 15
click at [375, 123] on select "Choose an option... Pending Applied Excluded (Questions) Excluded (Expired) Exc…" at bounding box center [415, 130] width 80 height 15
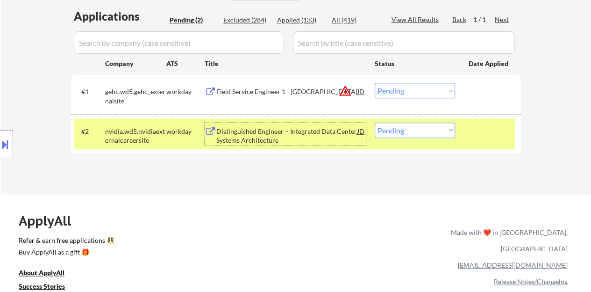
click at [311, 130] on div "Distinguished Engineer – Integrated Data Center Systems Architecture" at bounding box center [286, 136] width 141 height 18
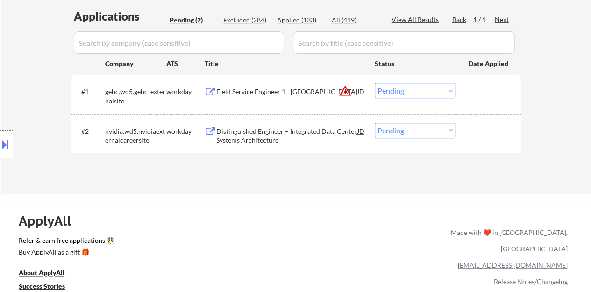
click at [5, 145] on button at bounding box center [5, 144] width 10 height 15
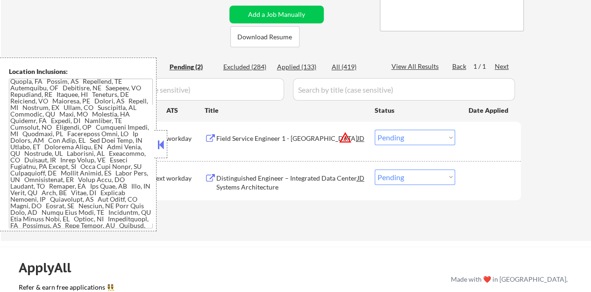
scroll to position [187, 0]
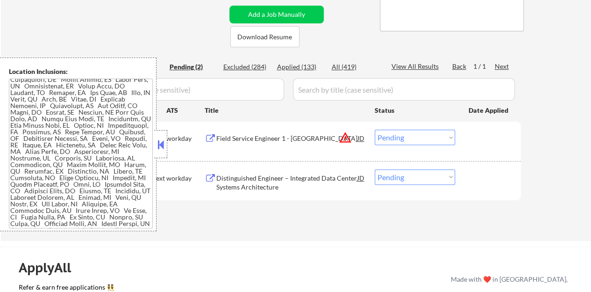
click at [165, 144] on button at bounding box center [161, 144] width 10 height 14
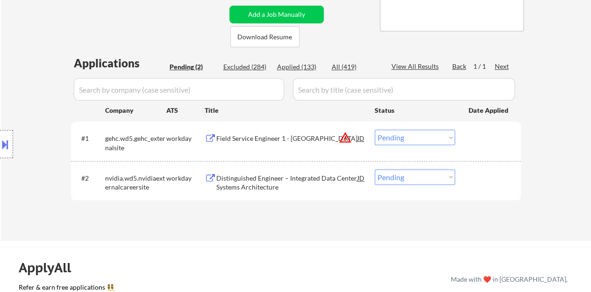
click at [419, 138] on select "Choose an option... Pending Applied Excluded (Questions) Excluded (Expired) Exc…" at bounding box center [415, 137] width 80 height 15
click at [307, 169] on div "#2 nvidia.wd5.nvidiaexternalcareersite workday Distinguished Engineer – Integra…" at bounding box center [294, 180] width 441 height 31
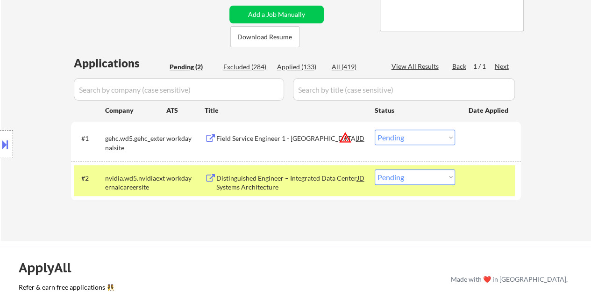
click at [416, 180] on select "Choose an option... Pending Applied Excluded (Questions) Excluded (Expired) Exc…" at bounding box center [415, 176] width 80 height 15
select select ""excluded__bad_match_""
click at [375, 169] on select "Choose an option... Pending Applied Excluded (Questions) Excluded (Expired) Exc…" at bounding box center [415, 176] width 80 height 15
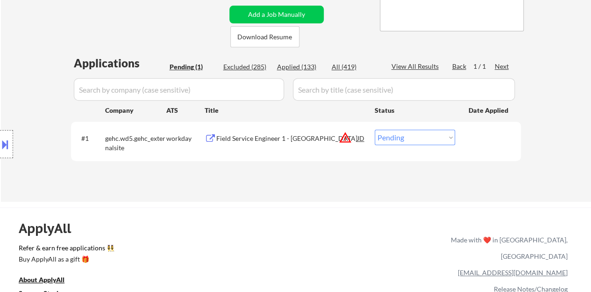
click at [248, 133] on div "Field Service Engineer 1 - [GEOGRAPHIC_DATA]" at bounding box center [286, 138] width 141 height 17
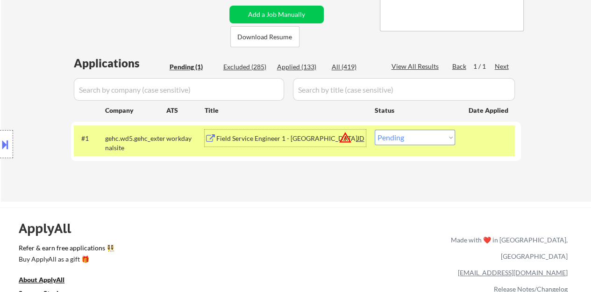
click at [411, 143] on select "Choose an option... Pending Applied Excluded (Questions) Excluded (Expired) Exc…" at bounding box center [415, 137] width 80 height 15
select select ""excluded__bad_match_""
click at [375, 130] on select "Choose an option... Pending Applied Excluded (Questions) Excluded (Expired) Exc…" at bounding box center [415, 137] width 80 height 15
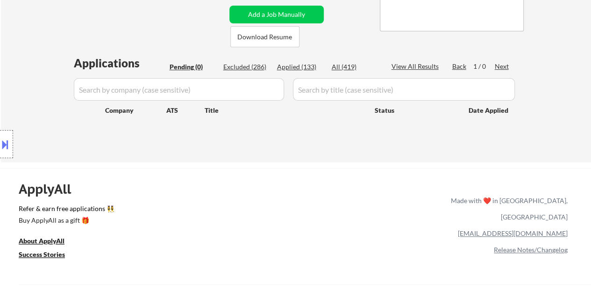
click at [376, 132] on div "Applications Pending (0) Excluded (286) Applied (133) All (419) View All Result…" at bounding box center [296, 99] width 450 height 89
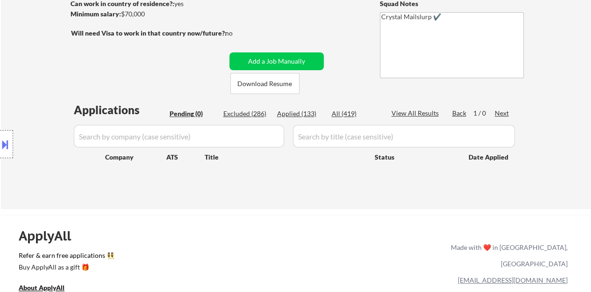
scroll to position [94, 0]
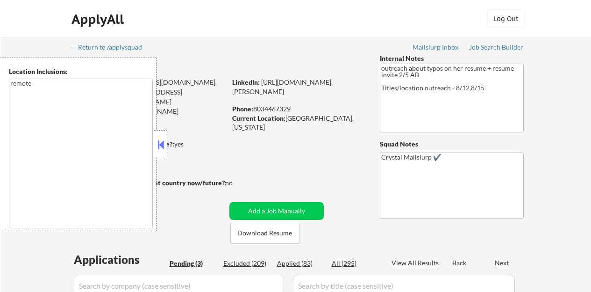
select select ""pending""
click at [160, 145] on button at bounding box center [161, 144] width 10 height 14
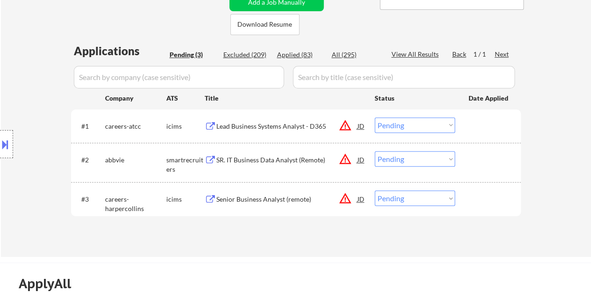
scroll to position [234, 0]
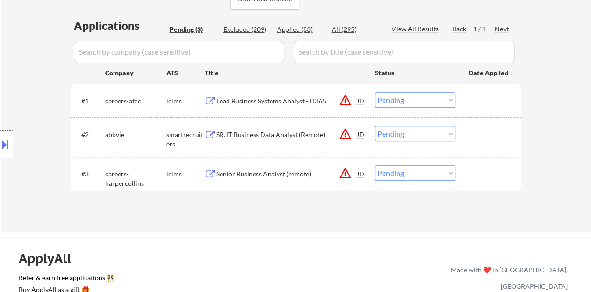
click at [260, 135] on div "SR. IT Business Data Analyst (Remote)" at bounding box center [286, 134] width 141 height 9
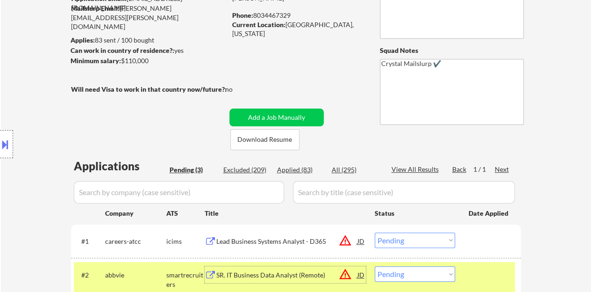
scroll to position [187, 0]
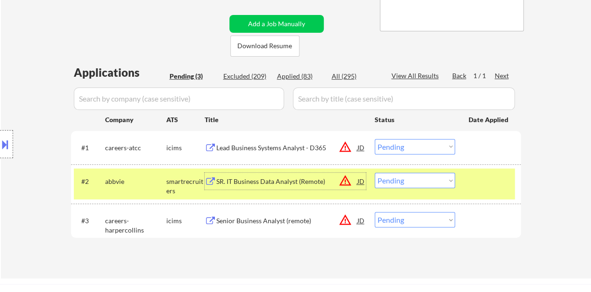
click at [399, 178] on select "Choose an option... Pending Applied Excluded (Questions) Excluded (Expired) Exc…" at bounding box center [415, 180] width 80 height 15
click at [375, 173] on select "Choose an option... Pending Applied Excluded (Questions) Excluded (Expired) Exc…" at bounding box center [415, 180] width 80 height 15
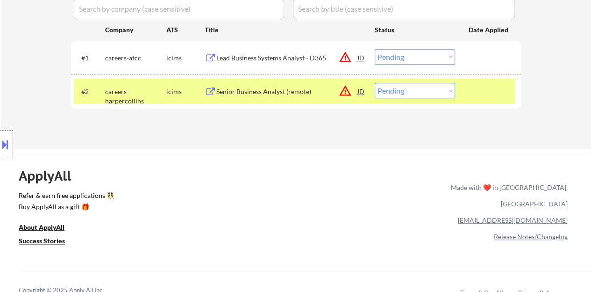
scroll to position [281, 0]
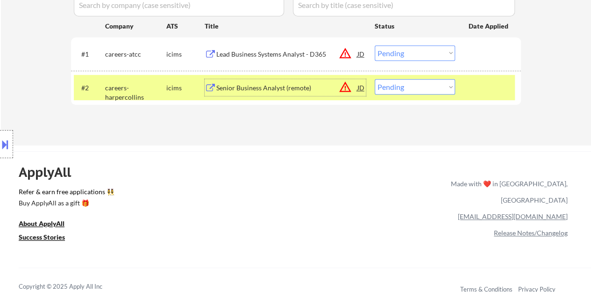
click at [267, 84] on div "Senior Business Analyst (remote)" at bounding box center [286, 87] width 141 height 9
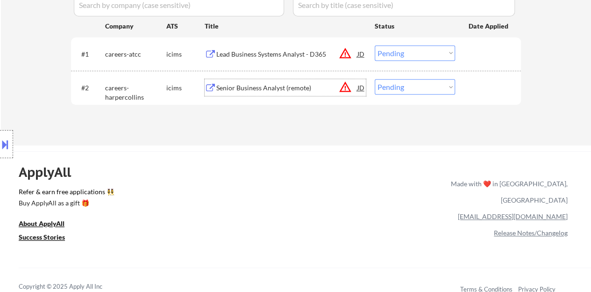
click at [401, 87] on select "Choose an option... Pending Applied Excluded (Questions) Excluded (Expired) Exc…" at bounding box center [415, 86] width 80 height 15
select select ""excluded__salary_""
click at [375, 79] on select "Choose an option... Pending Applied Excluded (Questions) Excluded (Expired) Exc…" at bounding box center [415, 86] width 80 height 15
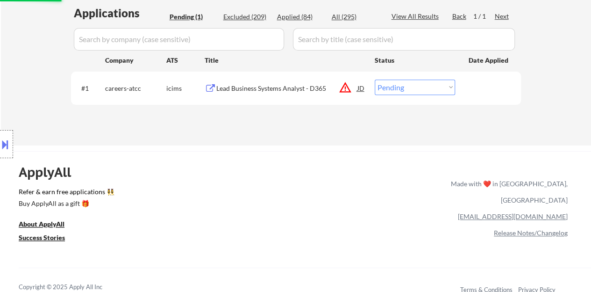
scroll to position [234, 0]
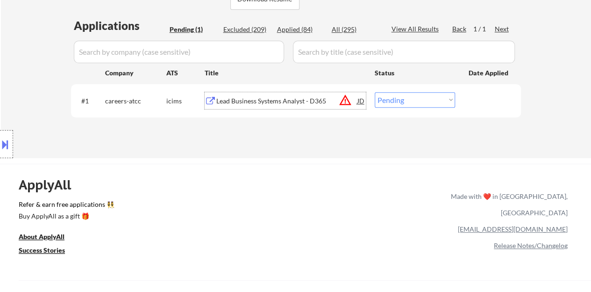
click at [285, 104] on div "Lead Business Systems Analyst - D365" at bounding box center [286, 100] width 141 height 9
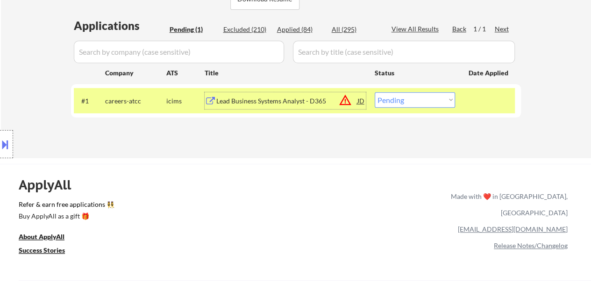
click at [414, 104] on select "Choose an option... Pending Applied Excluded (Questions) Excluded (Expired) Exc…" at bounding box center [415, 99] width 80 height 15
click at [406, 99] on select "Choose an option... Pending Applied Excluded (Questions) Excluded (Expired) Exc…" at bounding box center [415, 99] width 80 height 15
click at [402, 81] on div "Applications Pending (1) Excluded (210) Applied (84) All (295) View All Results…" at bounding box center [296, 79] width 450 height 123
click at [398, 97] on select "Choose an option... Pending Applied Excluded (Questions) Excluded (Expired) Exc…" at bounding box center [415, 99] width 80 height 15
select select ""excluded__bad_match_""
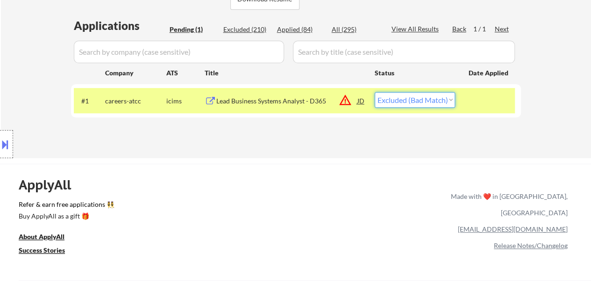
click at [375, 92] on select "Choose an option... Pending Applied Excluded (Questions) Excluded (Expired) Exc…" at bounding box center [415, 99] width 80 height 15
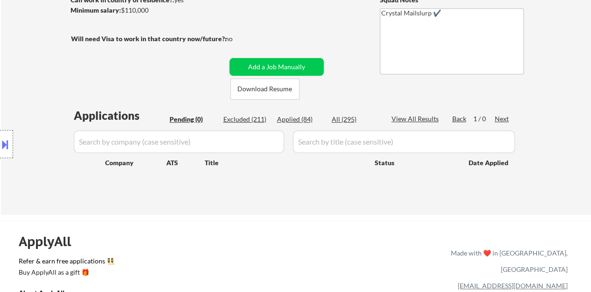
scroll to position [94, 0]
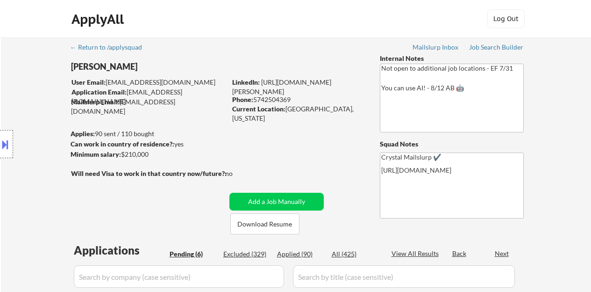
select select ""pending""
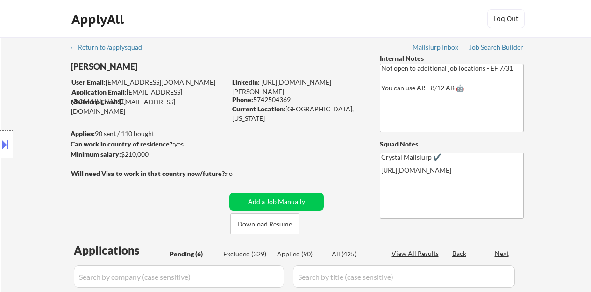
select select ""pending""
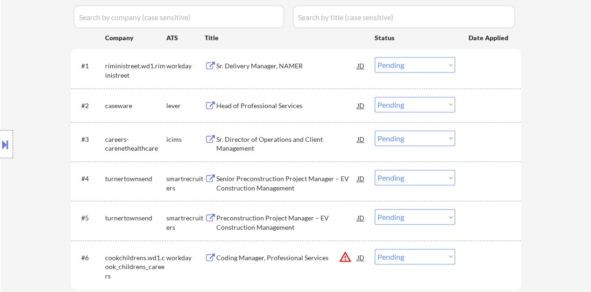
scroll to position [281, 0]
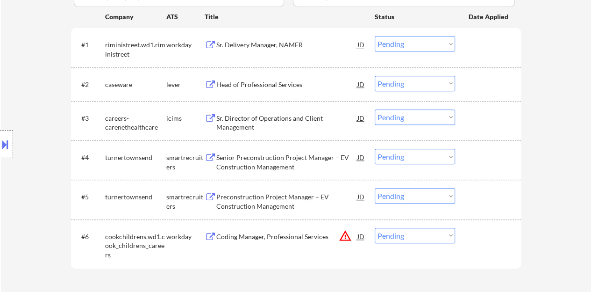
click at [256, 87] on div "Head of Professional Services" at bounding box center [286, 84] width 141 height 9
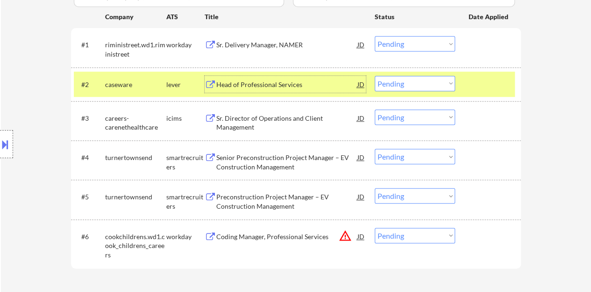
click at [393, 78] on select "Choose an option... Pending Applied Excluded (Questions) Excluded (Expired) Exc…" at bounding box center [415, 83] width 80 height 15
click at [375, 76] on select "Choose an option... Pending Applied Excluded (Questions) Excluded (Expired) Exc…" at bounding box center [415, 83] width 80 height 15
select select ""pending""
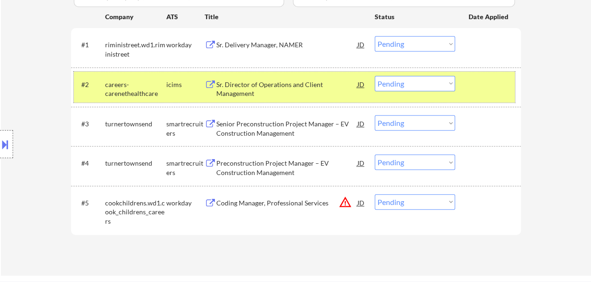
click at [464, 87] on div "#2 careers-carenethealthcare icims Sr. Director of Operations and Client Manage…" at bounding box center [294, 87] width 441 height 31
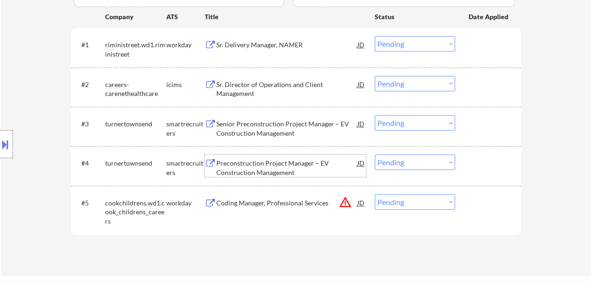
click at [239, 164] on div "Preconstruction Project Manager – EV Construction Management" at bounding box center [286, 168] width 141 height 18
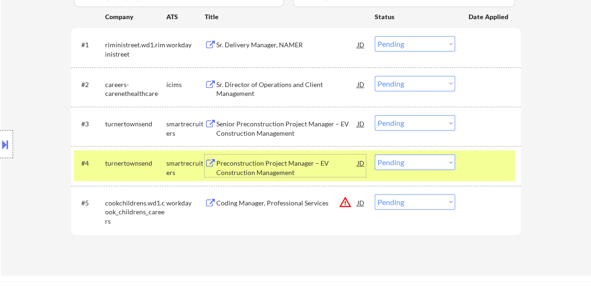
click at [410, 164] on select "Choose an option... Pending Applied Excluded (Questions) Excluded (Expired) Exc…" at bounding box center [415, 161] width 80 height 15
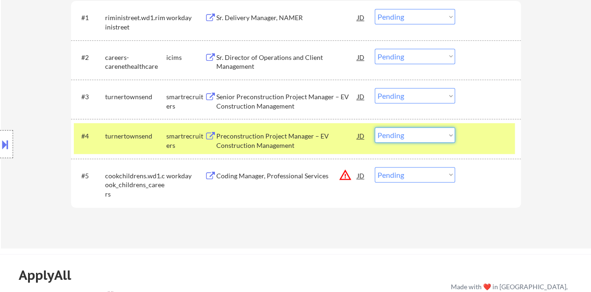
scroll to position [327, 0]
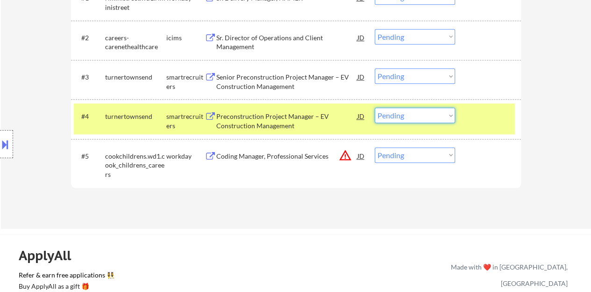
click at [385, 116] on select "Choose an option... Pending Applied Excluded (Questions) Excluded (Expired) Exc…" at bounding box center [415, 115] width 80 height 15
click at [422, 124] on div "#4 turnertownsend smartrecruiters Preconstruction Project Manager – EV Construc…" at bounding box center [294, 118] width 441 height 31
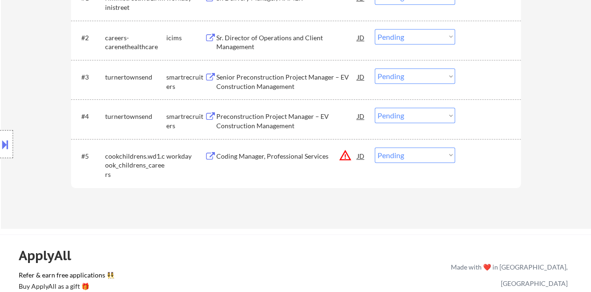
click at [417, 118] on select "Choose an option... Pending Applied Excluded (Questions) Excluded (Expired) Exc…" at bounding box center [415, 115] width 80 height 15
click at [375, 108] on select "Choose an option... Pending Applied Excluded (Questions) Excluded (Expired) Exc…" at bounding box center [415, 115] width 80 height 15
select select ""pending""
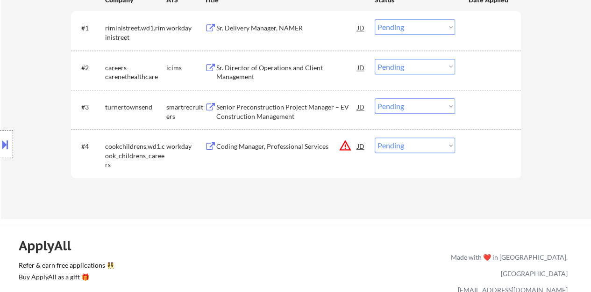
scroll to position [281, 0]
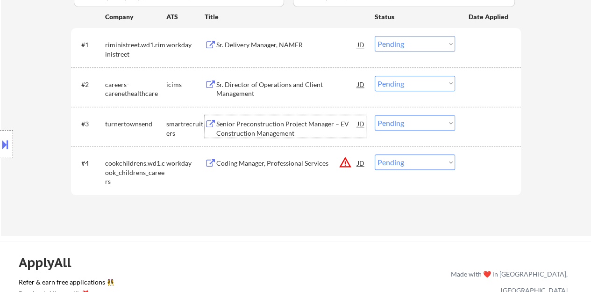
click at [278, 125] on div "Senior Preconstruction Project Manager – EV Construction Management" at bounding box center [286, 128] width 141 height 18
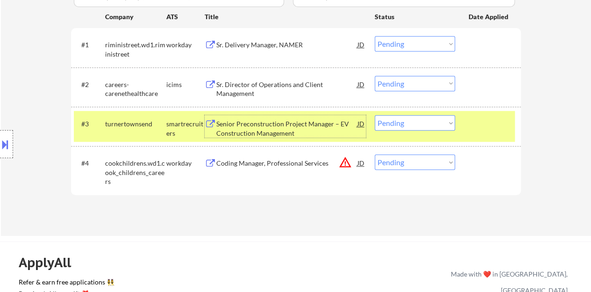
click at [424, 126] on select "Choose an option... Pending Applied Excluded (Questions) Excluded (Expired) Exc…" at bounding box center [415, 122] width 80 height 15
click at [375, 115] on select "Choose an option... Pending Applied Excluded (Questions) Excluded (Expired) Exc…" at bounding box center [415, 122] width 80 height 15
select select ""pending""
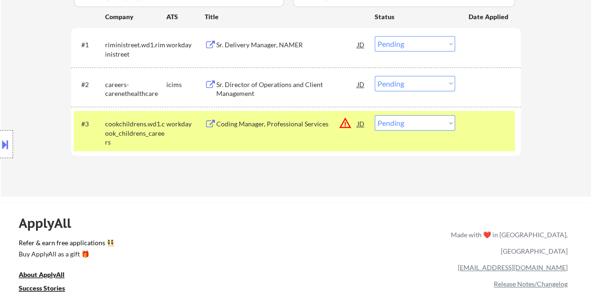
click at [479, 149] on div "#3 cookchildrens.wd1.cook_childrens_careers workday Coding Manager, Professiona…" at bounding box center [294, 131] width 441 height 40
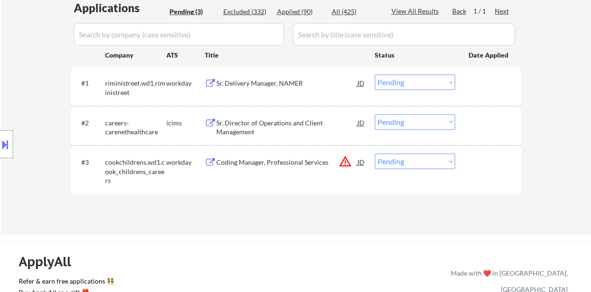
scroll to position [187, 0]
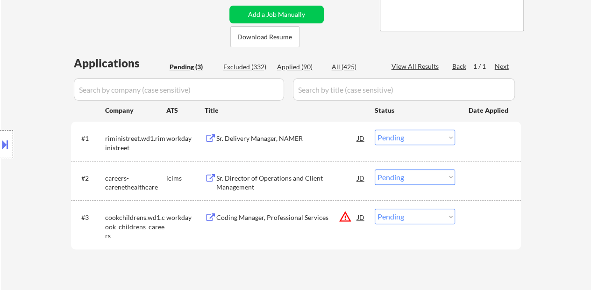
click at [248, 144] on div "Sr. Delivery Manager, NAMER" at bounding box center [286, 138] width 141 height 17
